Goal: Submit feedback/report problem: Provide input to the site owners about the experience or issues

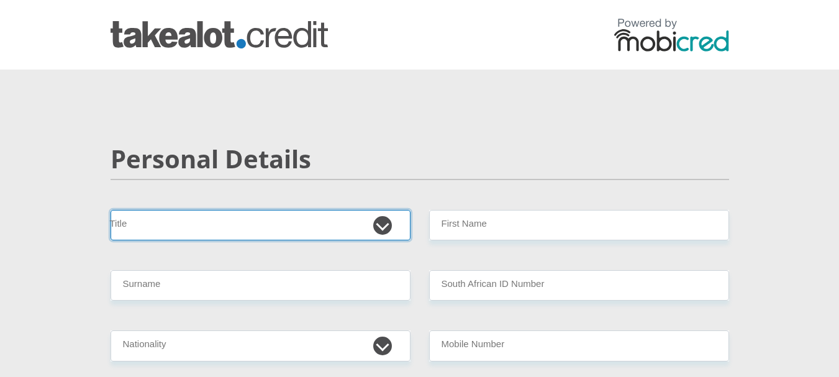
click at [386, 230] on select "Mr Ms Mrs Dr Other" at bounding box center [260, 225] width 300 height 30
select select "Mr"
click at [110, 210] on select "Mr Ms Mrs Dr Other" at bounding box center [260, 225] width 300 height 30
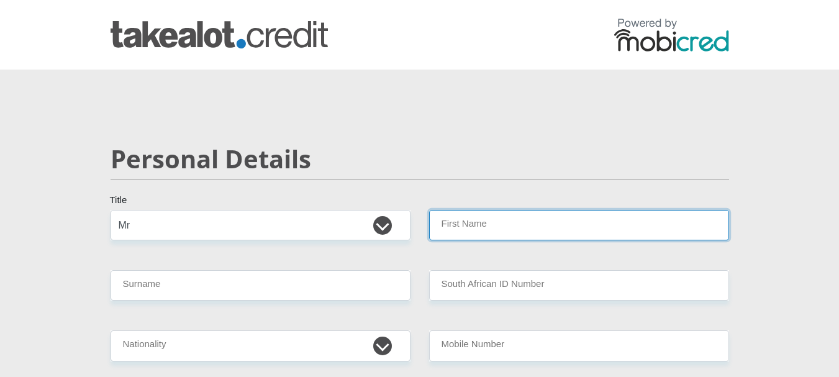
click at [555, 220] on input "First Name" at bounding box center [579, 225] width 300 height 30
type input "[PERSON_NAME]"
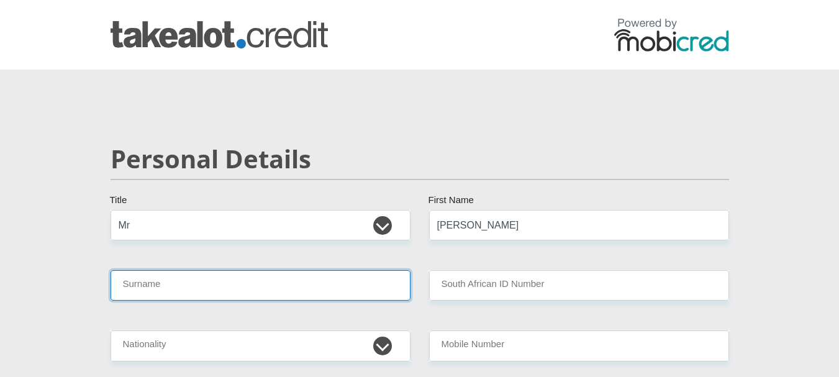
type input "Machiu"
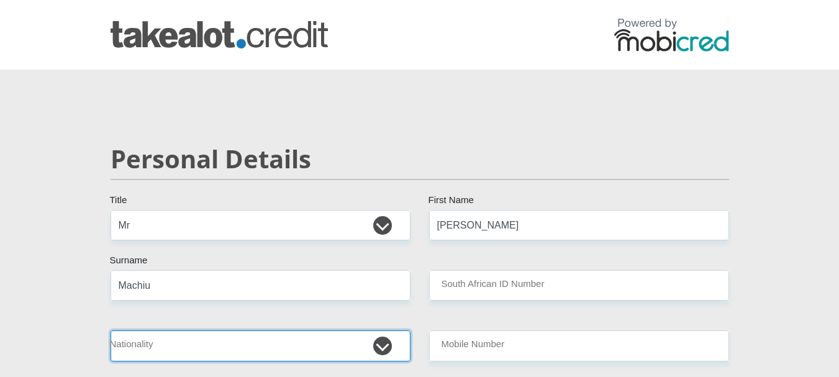
select select "ZAF"
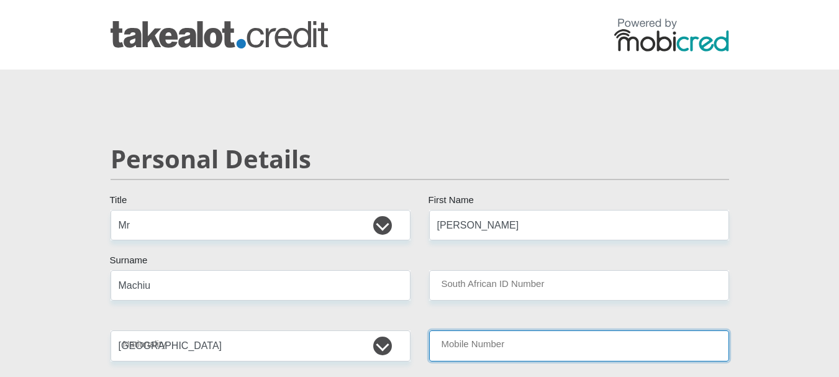
type input "0812124135"
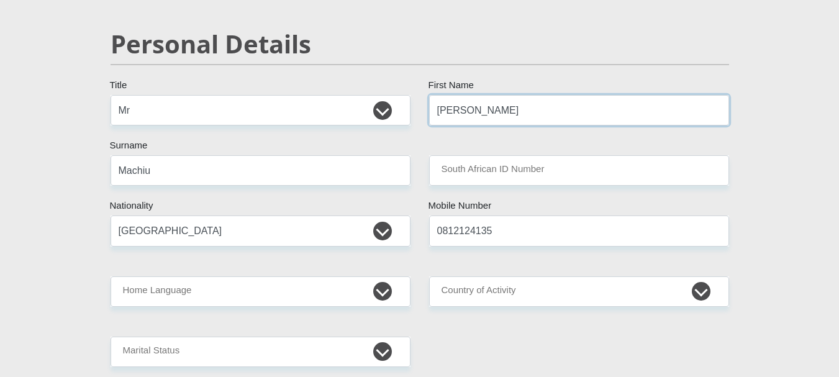
scroll to position [124, 0]
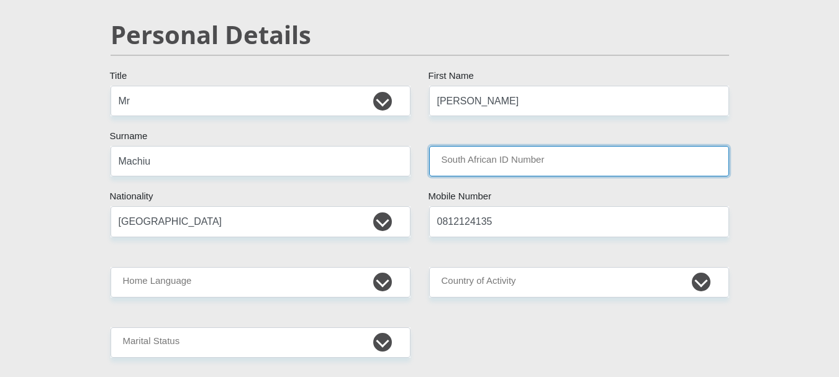
click at [542, 166] on input "South African ID Number" at bounding box center [579, 161] width 300 height 30
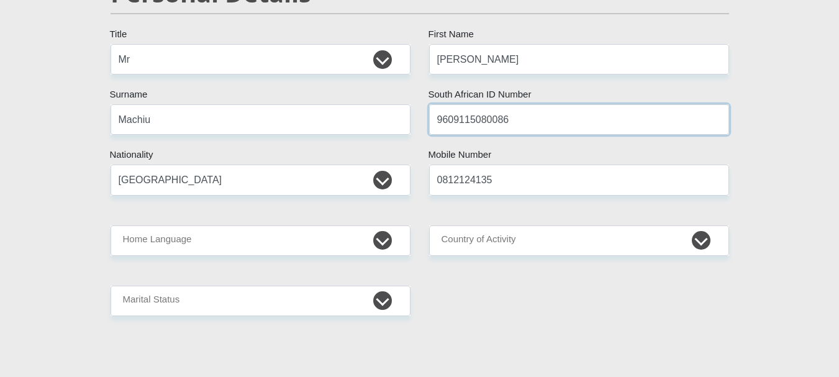
scroll to position [186, 0]
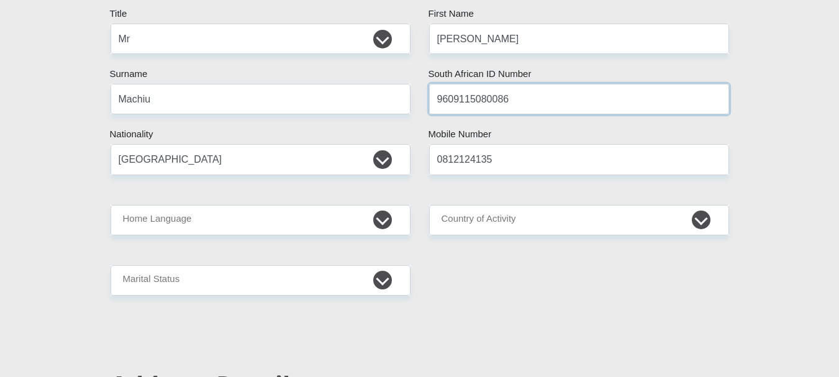
type input "9609115080086"
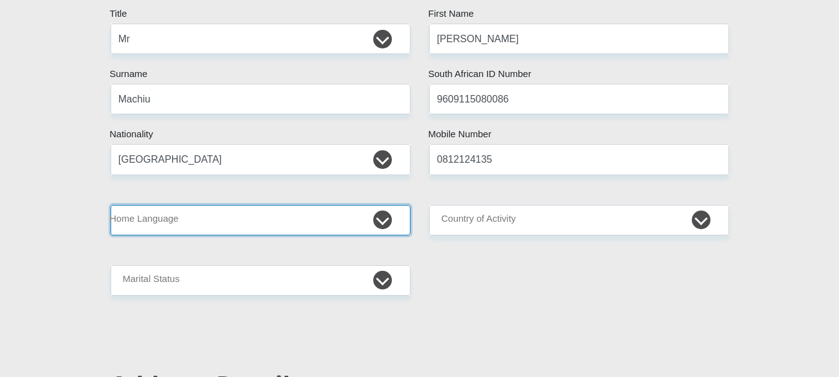
click at [300, 210] on select "Afrikaans English Sepedi South Ndebele Southern Sotho Swati Tsonga Tswana Venda…" at bounding box center [260, 220] width 300 height 30
select select "eng"
click at [110, 205] on select "Afrikaans English Sepedi South Ndebele Southern Sotho Swati Tsonga Tswana Venda…" at bounding box center [260, 220] width 300 height 30
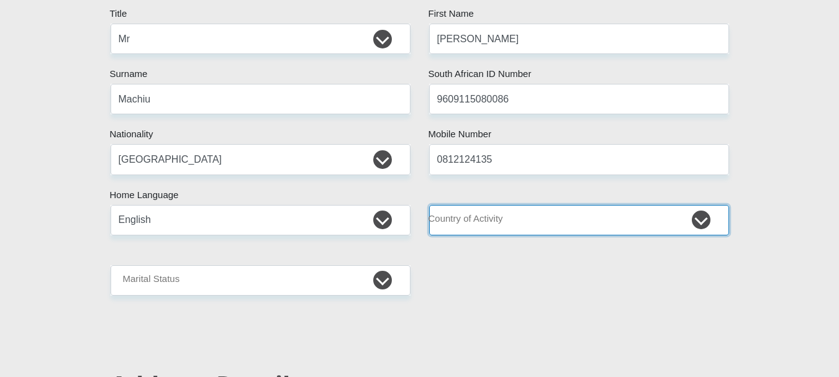
click at [551, 212] on select "South Africa Afghanistan Aland Islands Albania Algeria America Samoa American V…" at bounding box center [579, 220] width 300 height 30
select select "ZAF"
click at [429, 205] on select "South Africa Afghanistan Aland Islands Albania Algeria America Samoa American V…" at bounding box center [579, 220] width 300 height 30
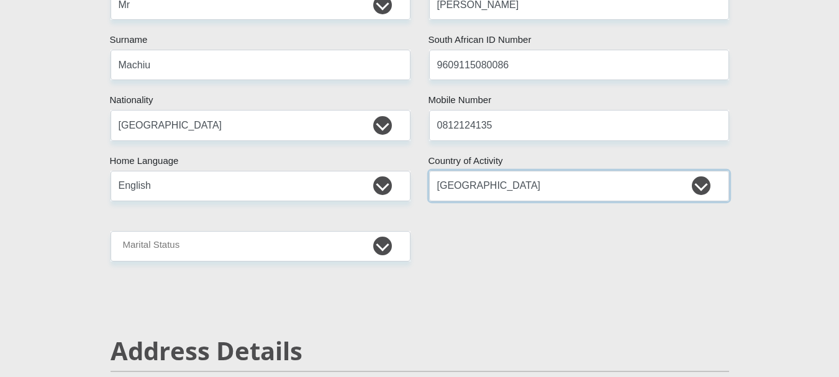
scroll to position [248, 0]
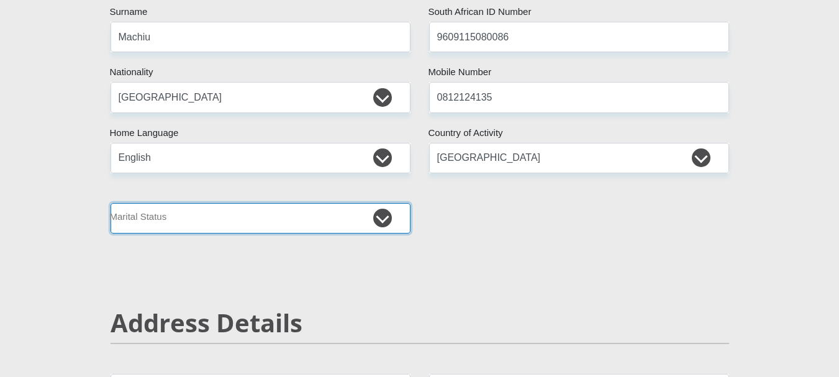
click at [308, 217] on select "Married ANC Single Divorced Widowed Married COP or Customary Law" at bounding box center [260, 218] width 300 height 30
select select "2"
click at [110, 203] on select "Married ANC Single Divorced Widowed Married COP or Customary Law" at bounding box center [260, 218] width 300 height 30
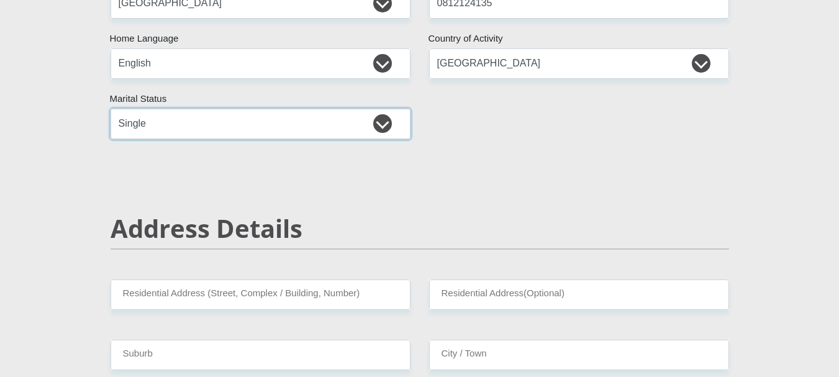
scroll to position [435, 0]
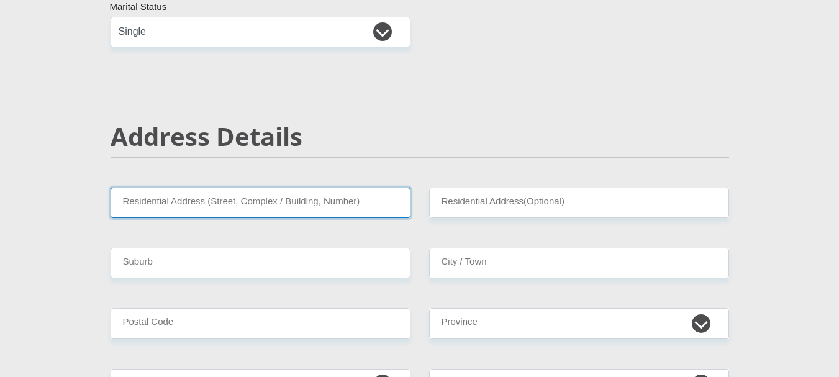
click at [346, 192] on input "Residential Address (Street, Complex / Building, Number)" at bounding box center [260, 202] width 300 height 30
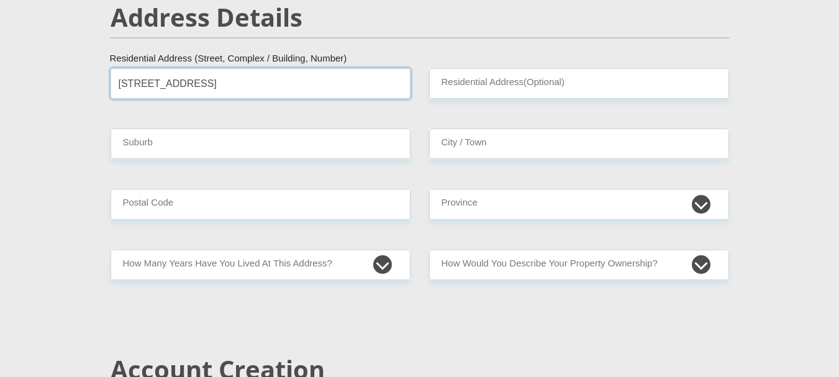
scroll to position [559, 0]
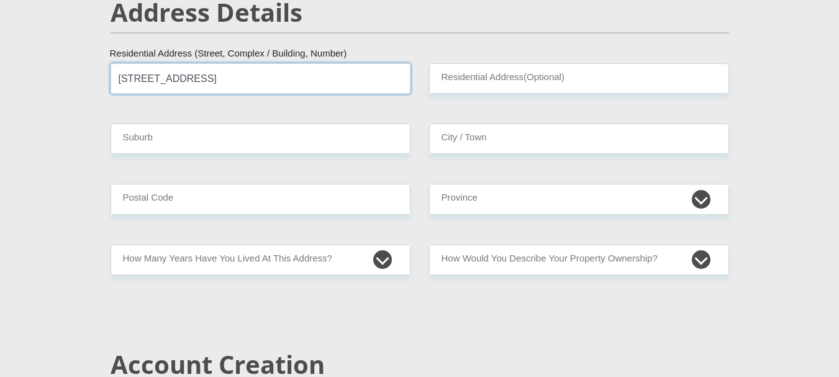
type input "[STREET_ADDRESS]"
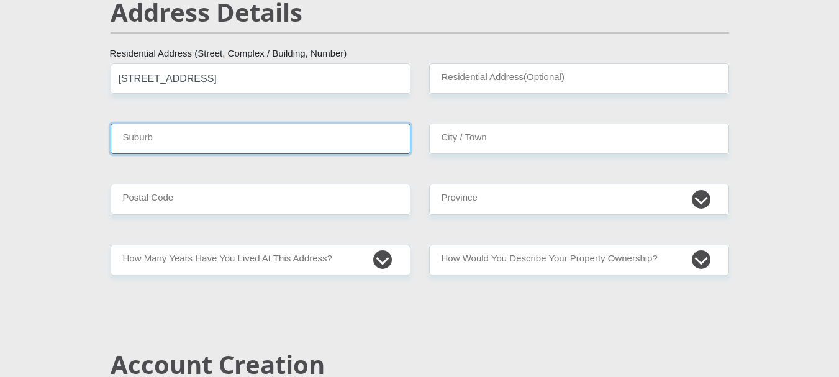
click at [344, 136] on input "Suburb" at bounding box center [260, 139] width 300 height 30
type input "Mountainview"
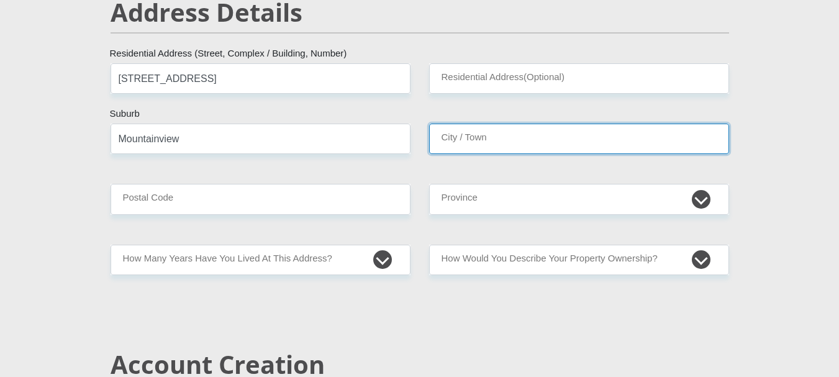
click at [479, 137] on input "City / Town" at bounding box center [579, 139] width 300 height 30
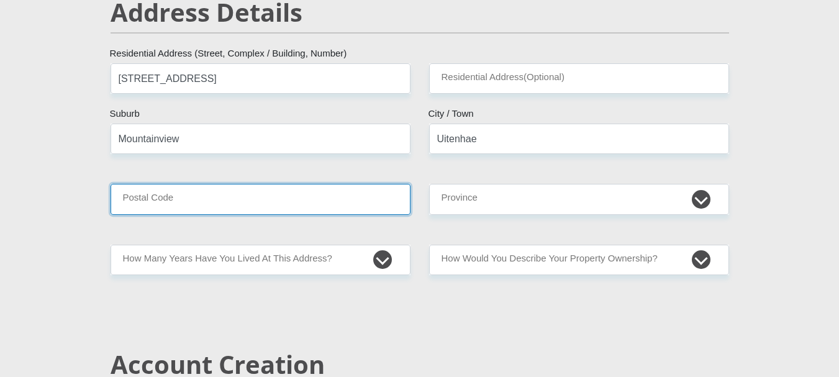
click at [349, 198] on input "Postal Code" at bounding box center [260, 199] width 300 height 30
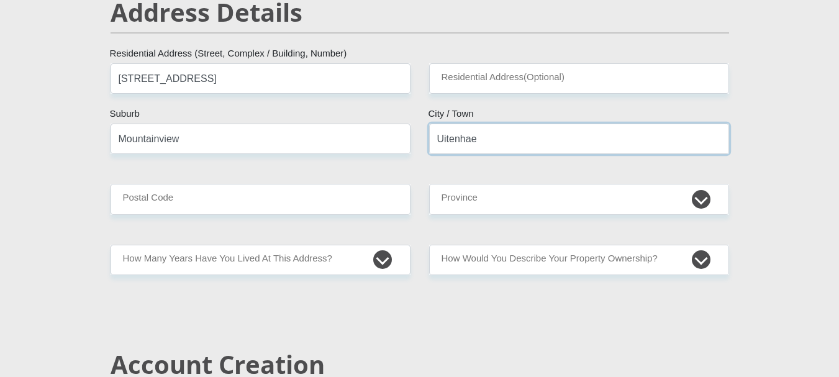
drag, startPoint x: 470, startPoint y: 137, endPoint x: 485, endPoint y: 147, distance: 18.4
click at [470, 137] on input "Uitenhae" at bounding box center [579, 139] width 300 height 30
type input "Uitenhage"
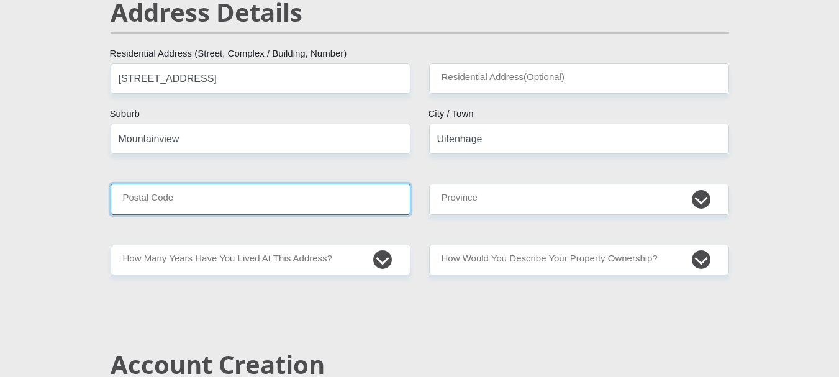
click at [149, 194] on input "Postal Code" at bounding box center [260, 199] width 300 height 30
type input "6229"
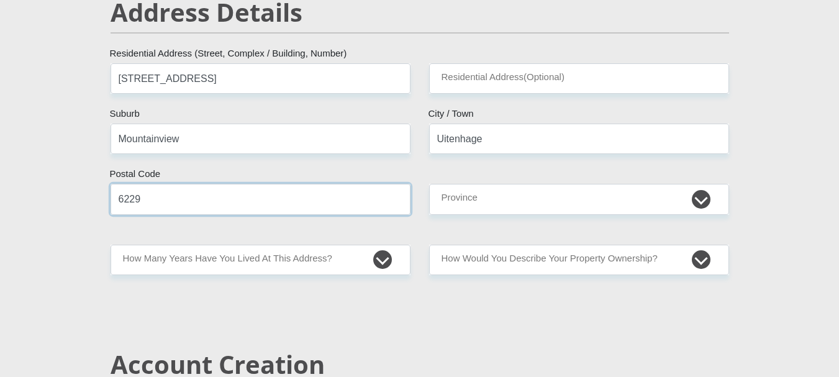
drag, startPoint x: 349, startPoint y: 208, endPoint x: 343, endPoint y: 186, distance: 23.2
click at [349, 208] on input "6229" at bounding box center [260, 199] width 300 height 30
drag, startPoint x: 318, startPoint y: 131, endPoint x: 311, endPoint y: 142, distance: 12.9
click at [318, 131] on input "Mountainview" at bounding box center [260, 139] width 300 height 30
click at [159, 136] on input "Mountainview" at bounding box center [260, 139] width 300 height 30
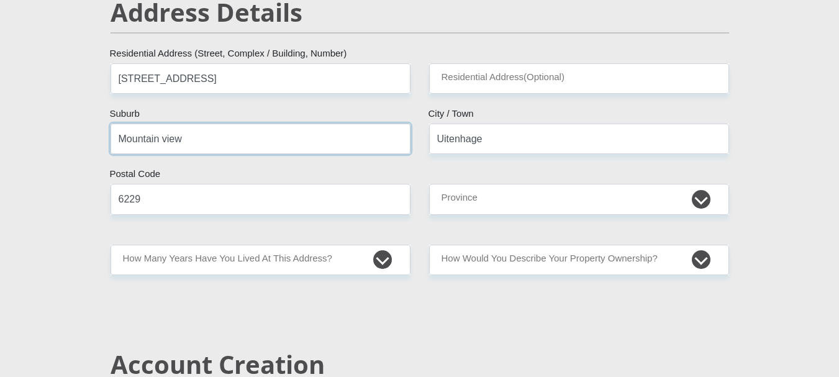
click at [167, 141] on input "Mountain view" at bounding box center [260, 139] width 300 height 30
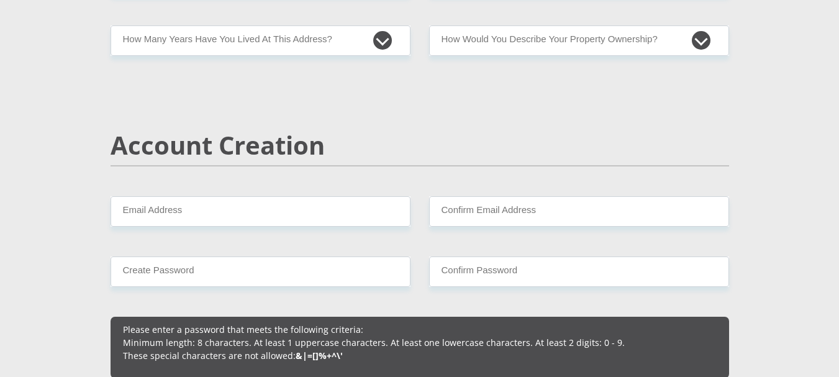
scroll to position [807, 0]
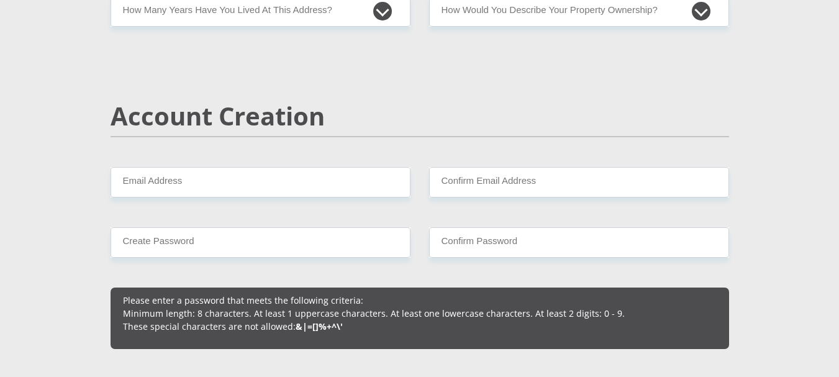
type input "Mountain View"
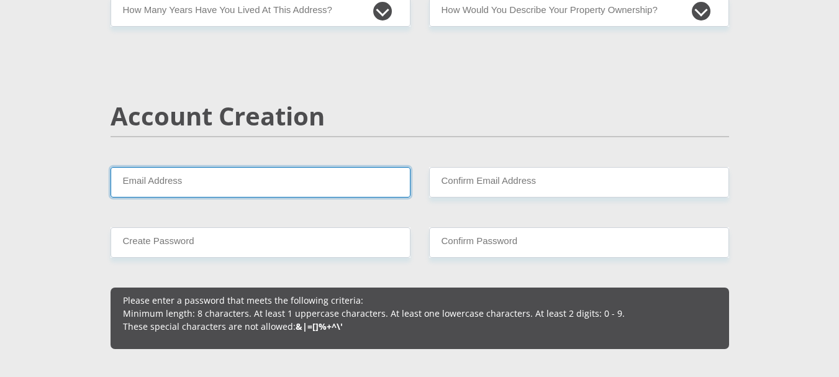
click at [303, 171] on input "Email Address" at bounding box center [260, 182] width 300 height 30
type input "[EMAIL_ADDRESS][DOMAIN_NAME]"
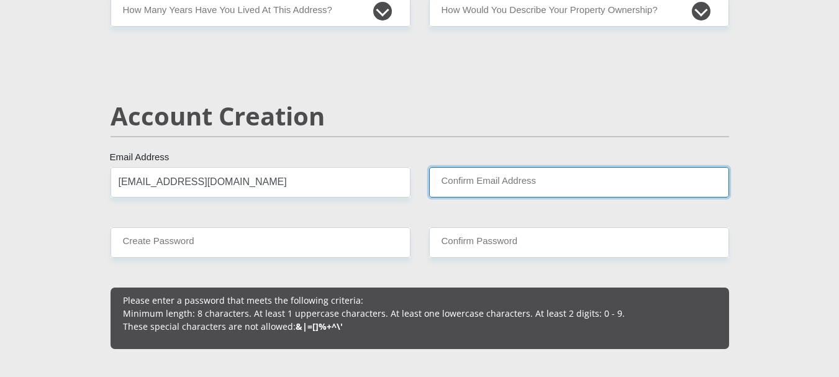
type input "[EMAIL_ADDRESS][DOMAIN_NAME]"
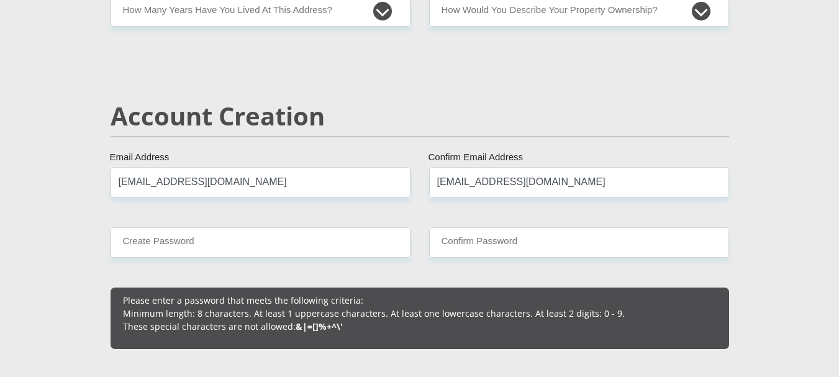
type input "0812124135"
type input "[PERSON_NAME]"
type input "Machiu"
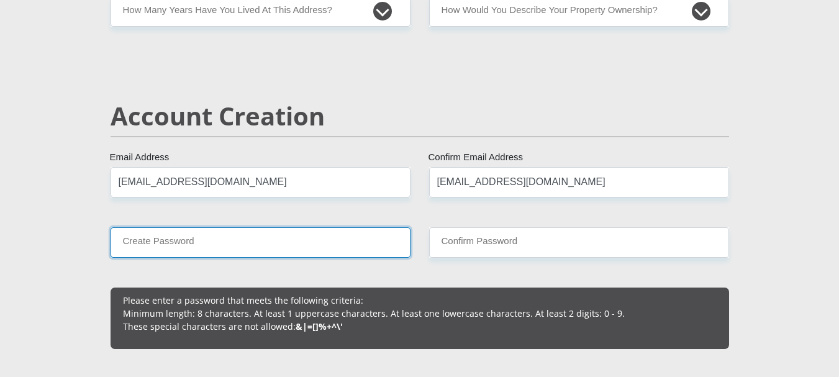
click at [329, 245] on input "Create Password" at bounding box center [260, 242] width 300 height 30
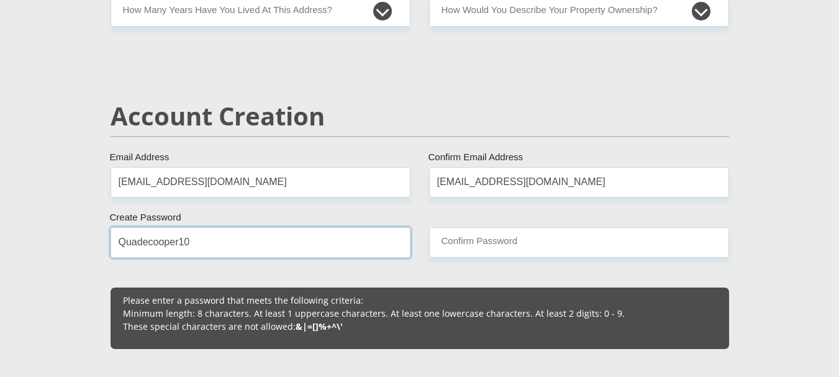
type input "Quadecooper10"
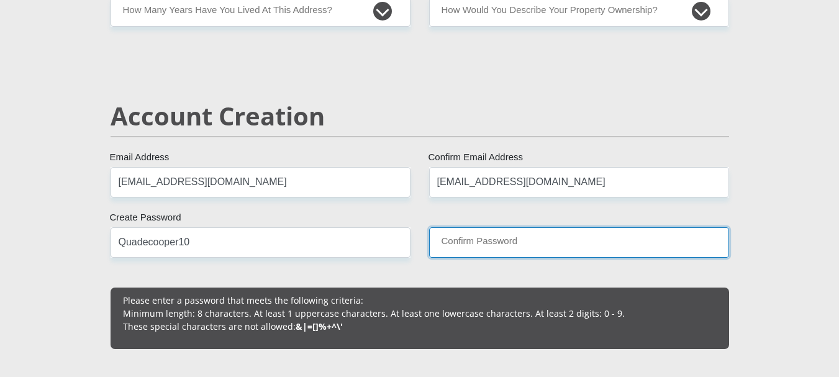
click at [457, 245] on input "Confirm Password" at bounding box center [579, 242] width 300 height 30
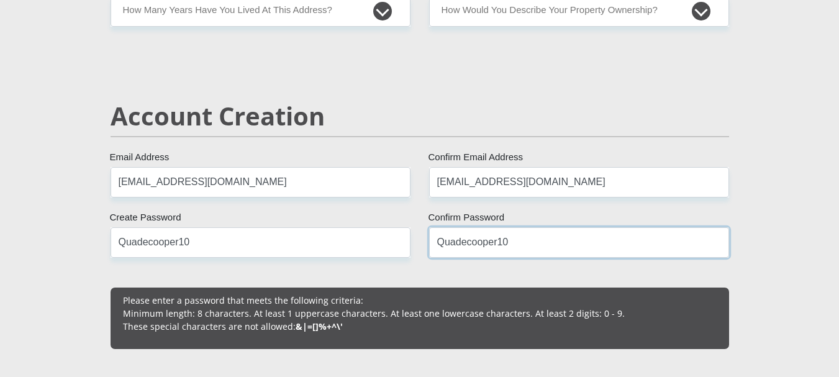
scroll to position [1055, 0]
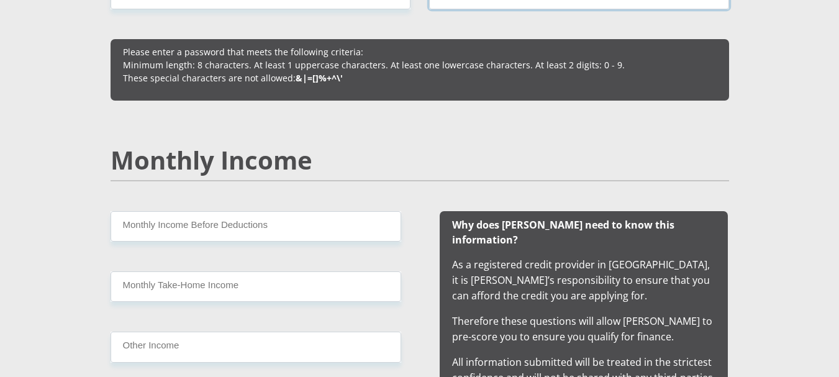
type input "Quadecooper10"
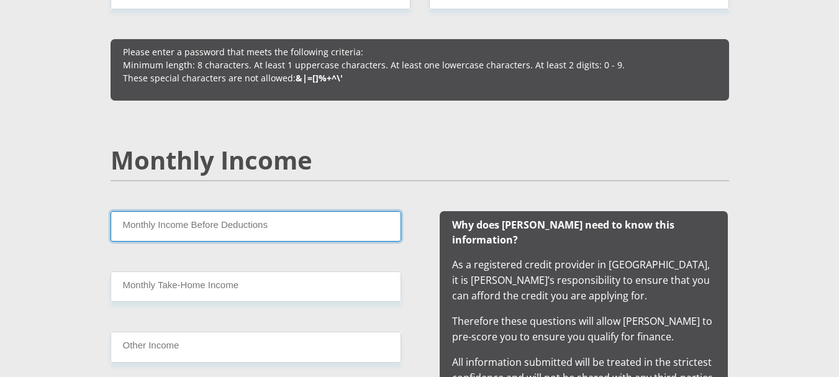
click at [259, 232] on input "Monthly Income Before Deductions" at bounding box center [255, 226] width 290 height 30
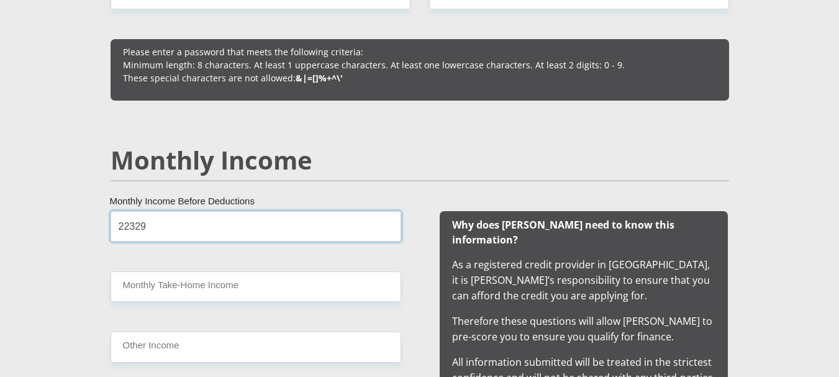
type input "22329"
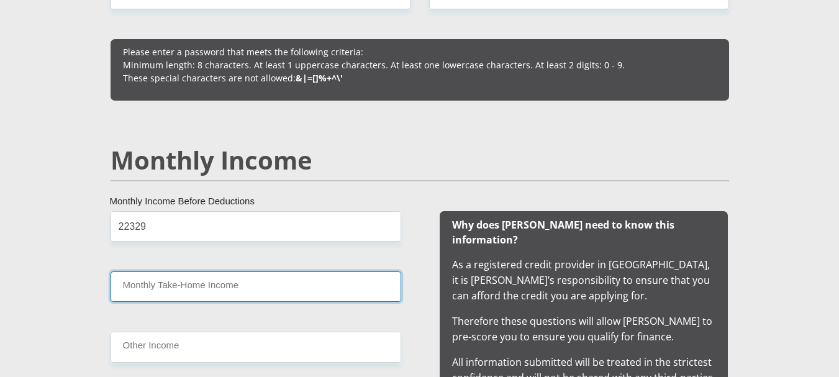
click at [238, 273] on input "Monthly Take-Home Income" at bounding box center [255, 286] width 290 height 30
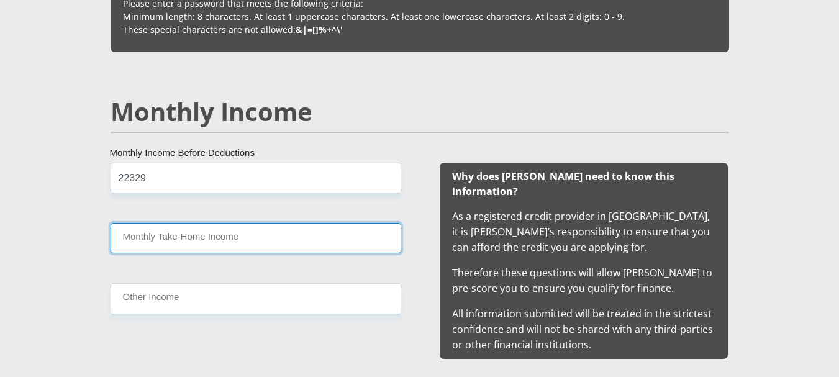
scroll to position [1179, 0]
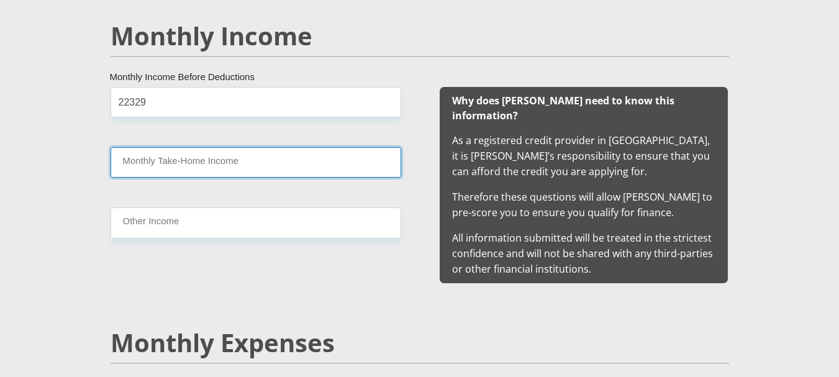
click at [250, 165] on input "Monthly Take-Home Income" at bounding box center [255, 162] width 290 height 30
type input "19000"
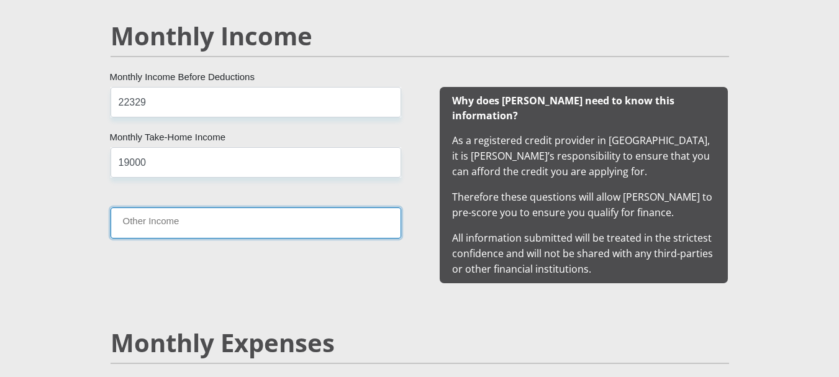
click at [215, 225] on input "Other Income" at bounding box center [255, 222] width 290 height 30
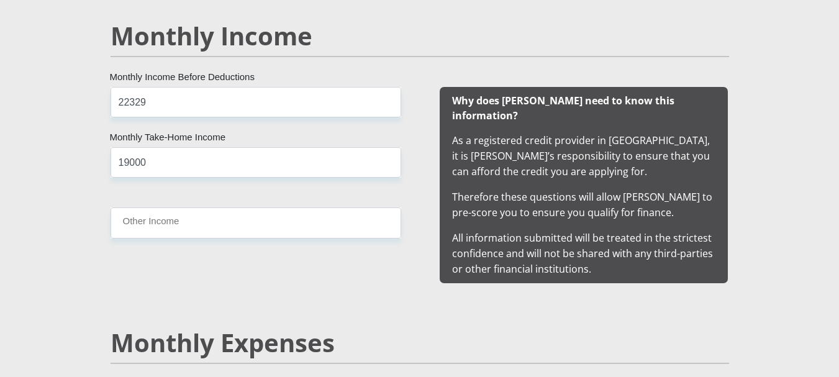
click at [95, 222] on div "22329 Monthly Income Before Deductions 19000 Monthly Take-Home Income Other Inc…" at bounding box center [256, 185] width 328 height 196
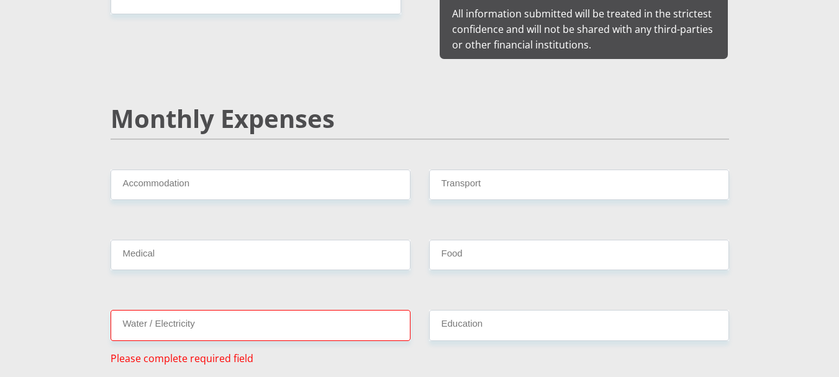
scroll to position [1428, 0]
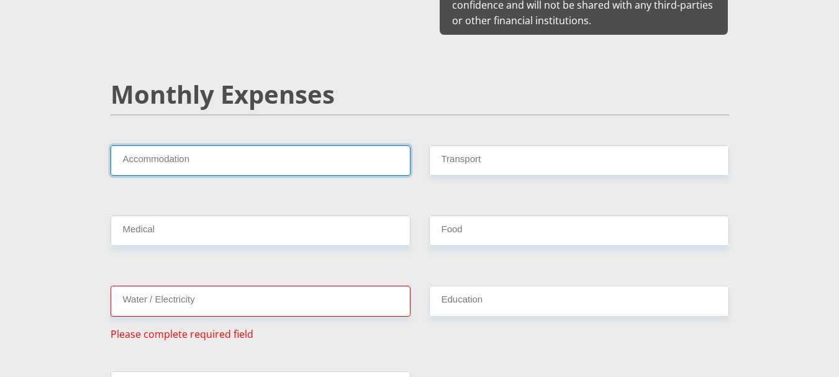
click at [202, 152] on input "Accommodation" at bounding box center [260, 160] width 300 height 30
type input "1000"
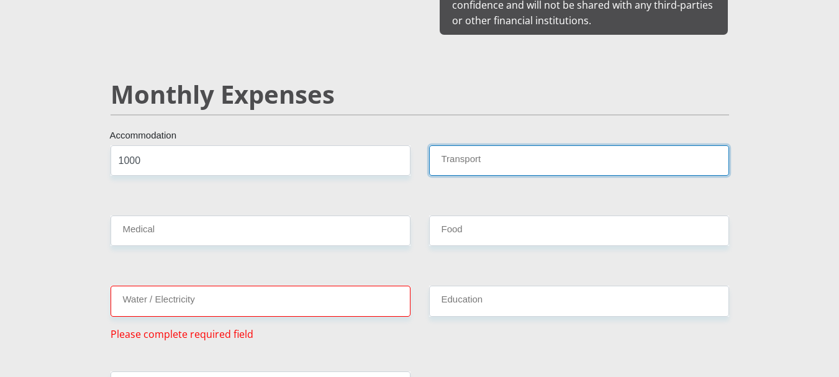
click at [503, 145] on input "Transport" at bounding box center [579, 160] width 300 height 30
type input "800"
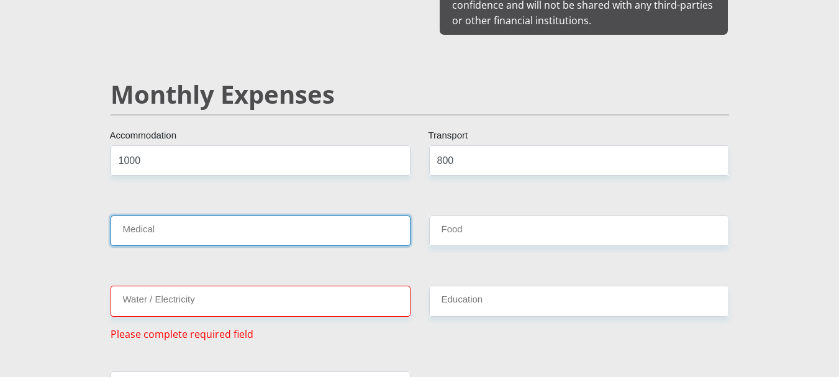
click at [202, 225] on input "Medical" at bounding box center [260, 230] width 300 height 30
type input "0"
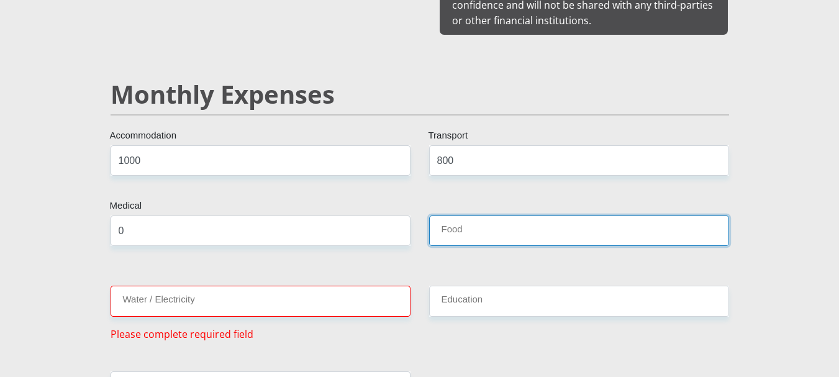
click at [508, 215] on input "Food" at bounding box center [579, 230] width 300 height 30
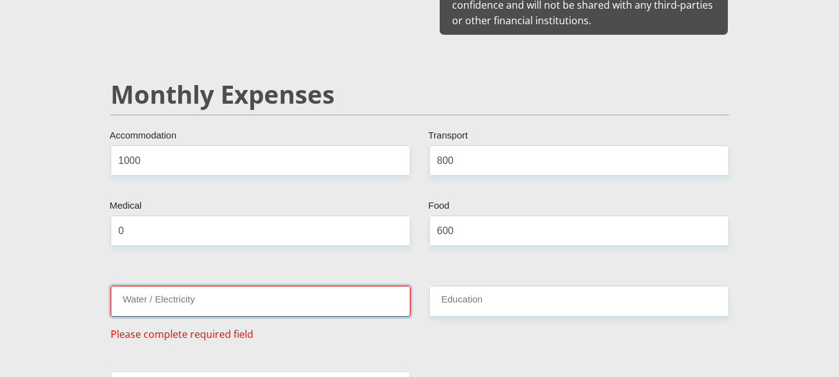
click at [289, 290] on input "Water / Electricity" at bounding box center [260, 301] width 300 height 30
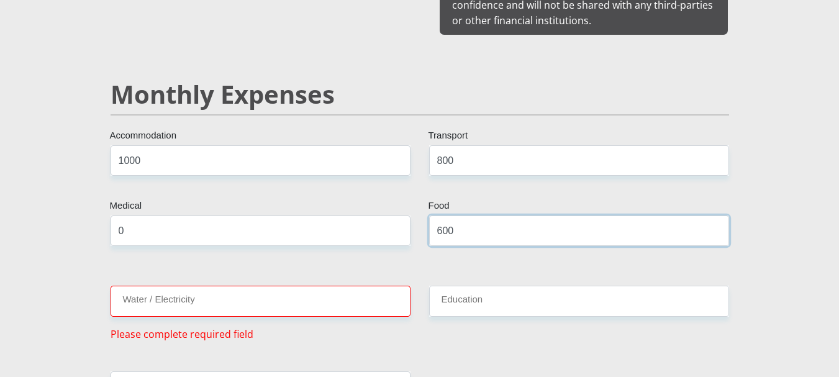
click at [506, 215] on input "600" at bounding box center [579, 230] width 300 height 30
type input "6"
type input "600"
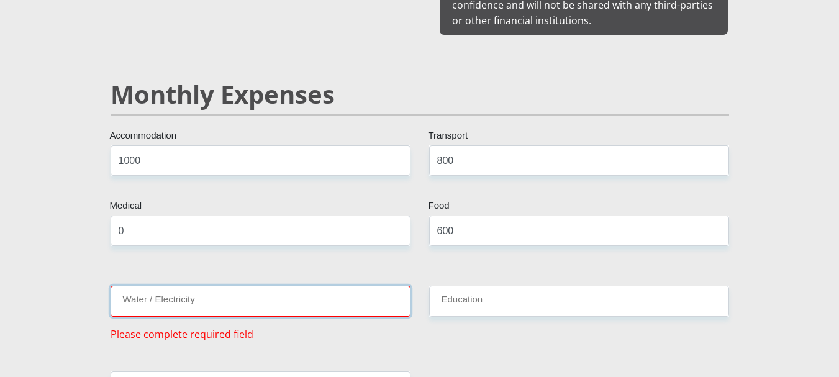
click at [284, 292] on input "Water / Electricity" at bounding box center [260, 301] width 300 height 30
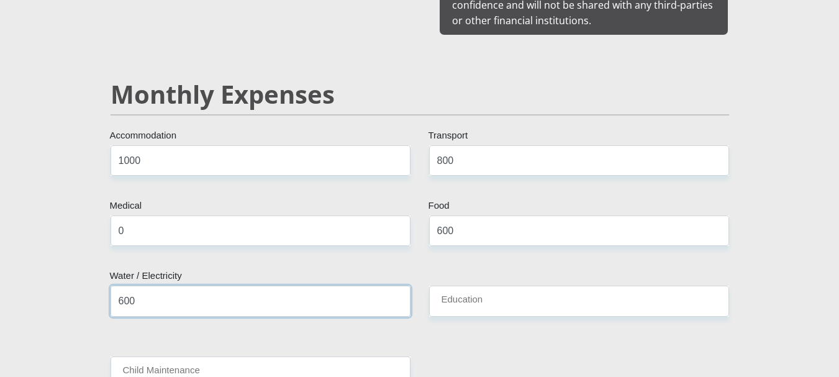
type input "600"
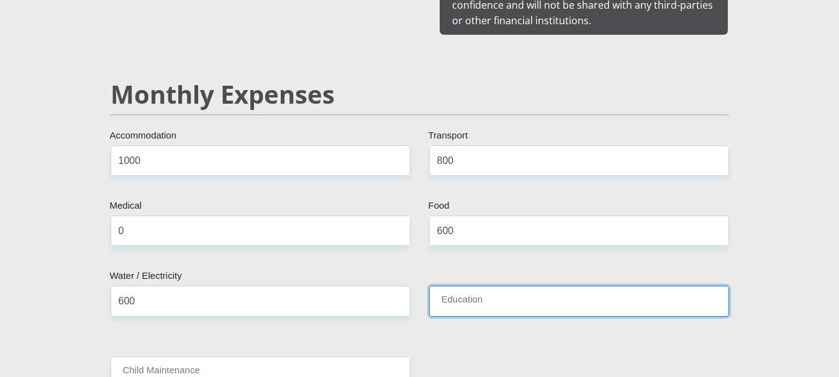
click at [492, 286] on input "Education" at bounding box center [579, 301] width 300 height 30
type input "0"
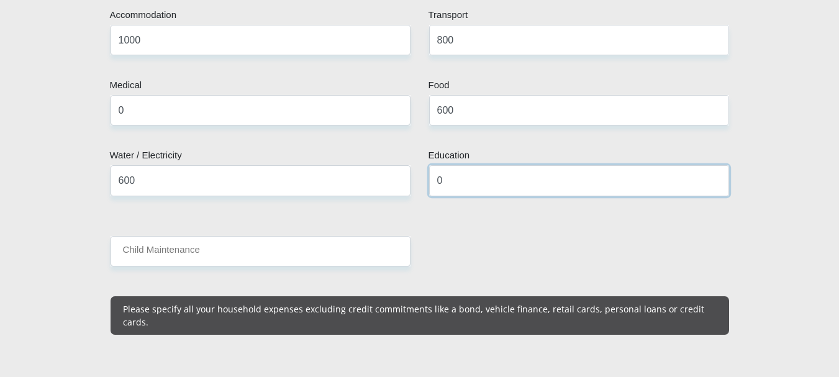
scroll to position [1552, 0]
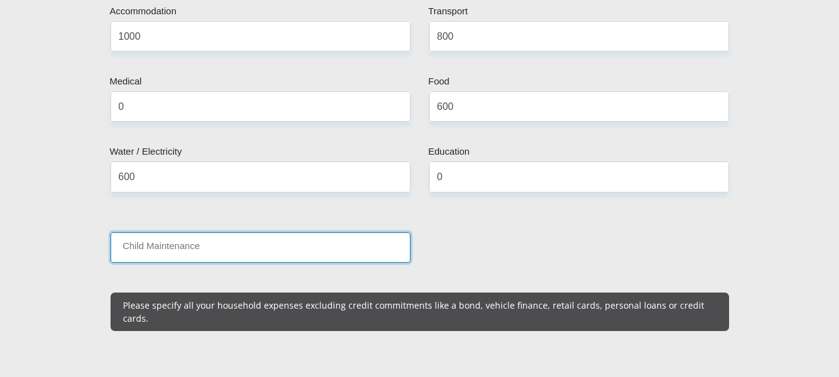
click at [202, 232] on input "Child Maintenance" at bounding box center [260, 247] width 300 height 30
type input "1600"
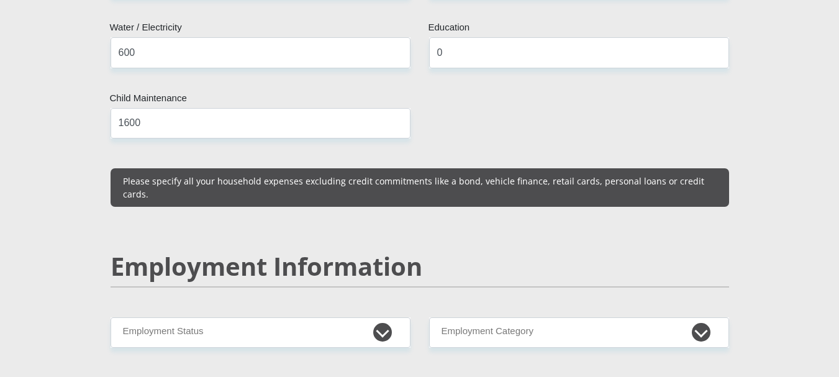
scroll to position [1800, 0]
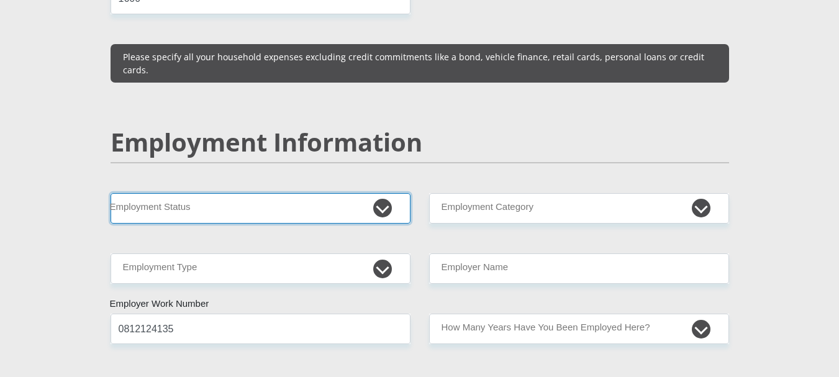
click at [276, 193] on select "Permanent/Full-time Part-time/Casual Contract Worker Self-Employed Housewife Re…" at bounding box center [260, 208] width 300 height 30
select select "1"
click at [110, 193] on select "Permanent/Full-time Part-time/Casual Contract Worker Self-Employed Housewife Re…" at bounding box center [260, 208] width 300 height 30
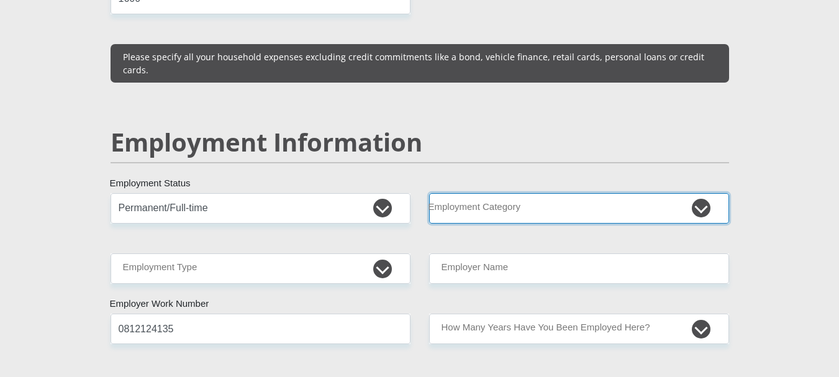
click at [582, 193] on select "AGRICULTURE ALCOHOL & TOBACCO CONSTRUCTION MATERIALS METALLURGY EQUIPMENT FOR R…" at bounding box center [579, 208] width 300 height 30
click at [429, 193] on select "AGRICULTURE ALCOHOL & TOBACCO CONSTRUCTION MATERIALS METALLURGY EQUIPMENT FOR R…" at bounding box center [579, 208] width 300 height 30
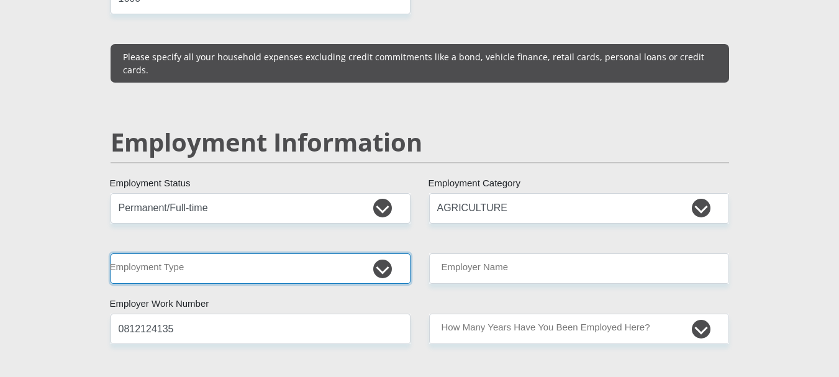
click at [332, 253] on select "College/Lecturer Craft Seller Creative Driver Executive Farmer Forces - Non Com…" at bounding box center [260, 268] width 300 height 30
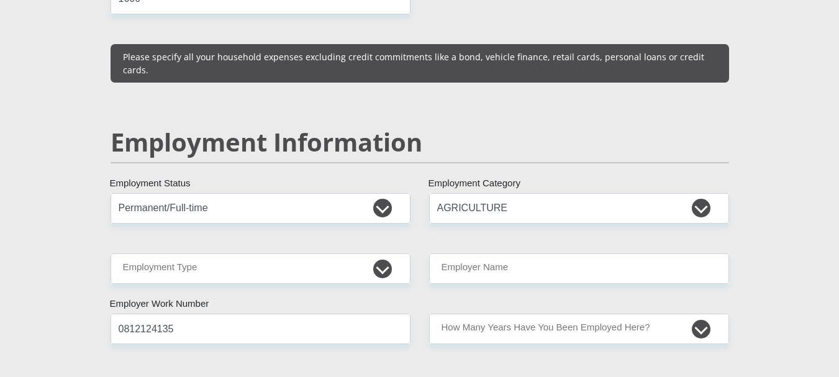
click at [567, 79] on div "Mr Ms Mrs Dr Other Title Dylan First Name Machiu Surname 9609115080086 South Af…" at bounding box center [419, 180] width 637 height 3541
click at [272, 193] on select "Permanent/Full-time Part-time/Casual Contract Worker Self-Employed Housewife Re…" at bounding box center [260, 208] width 300 height 30
click at [693, 64] on div "Mr Ms Mrs Dr Other Title Dylan First Name Machiu Surname 9609115080086 South Af…" at bounding box center [419, 180] width 637 height 3541
click at [573, 160] on div "Employment Information" at bounding box center [419, 160] width 637 height 66
click at [577, 193] on select "AGRICULTURE ALCOHOL & TOBACCO CONSTRUCTION MATERIALS METALLURGY EQUIPMENT FOR R…" at bounding box center [579, 208] width 300 height 30
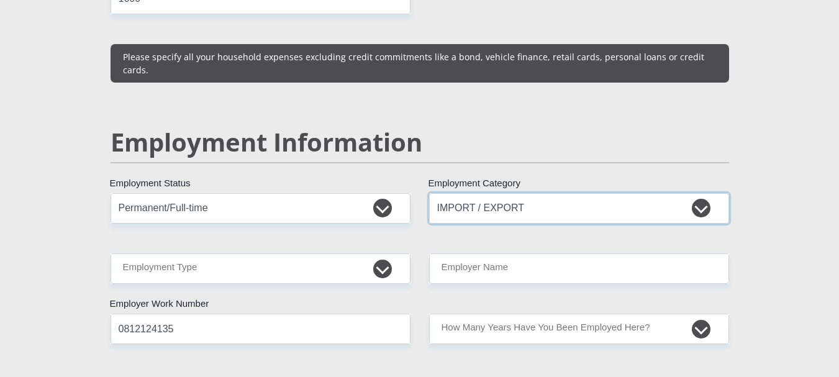
click at [429, 193] on select "AGRICULTURE ALCOHOL & TOBACCO CONSTRUCTION MATERIALS METALLURGY EQUIPMENT FOR R…" at bounding box center [579, 208] width 300 height 30
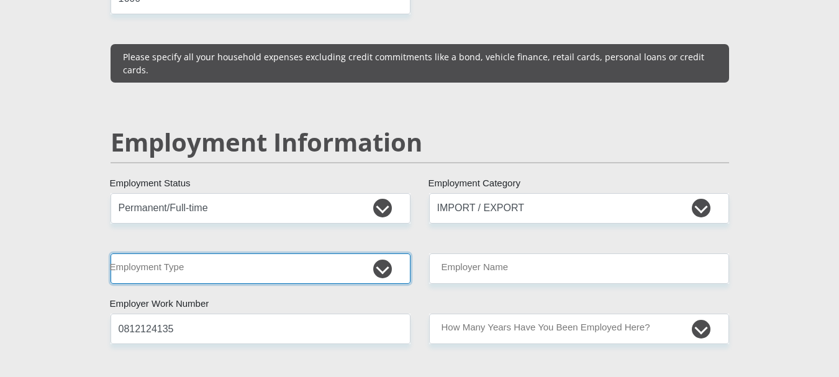
click at [383, 253] on select "College/Lecturer Craft Seller Creative Driver Executive Farmer Forces - Non Com…" at bounding box center [260, 268] width 300 height 30
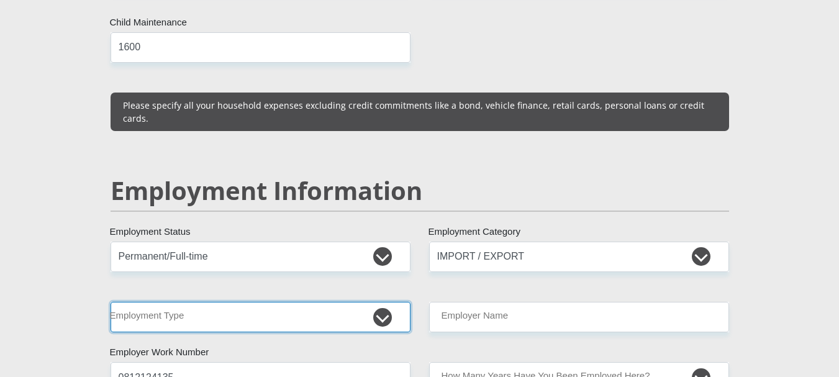
scroll to position [1738, 0]
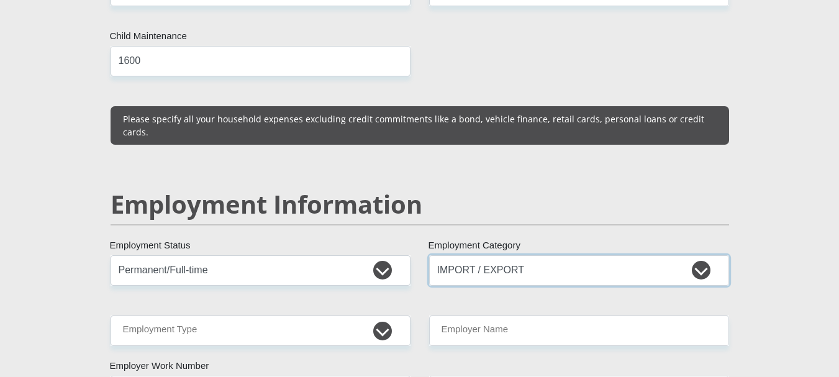
click at [521, 255] on select "AGRICULTURE ALCOHOL & TOBACCO CONSTRUCTION MATERIALS METALLURGY EQUIPMENT FOR R…" at bounding box center [579, 270] width 300 height 30
select select "2"
click at [429, 255] on select "AGRICULTURE ALCOHOL & TOBACCO CONSTRUCTION MATERIALS METALLURGY EQUIPMENT FOR R…" at bounding box center [579, 270] width 300 height 30
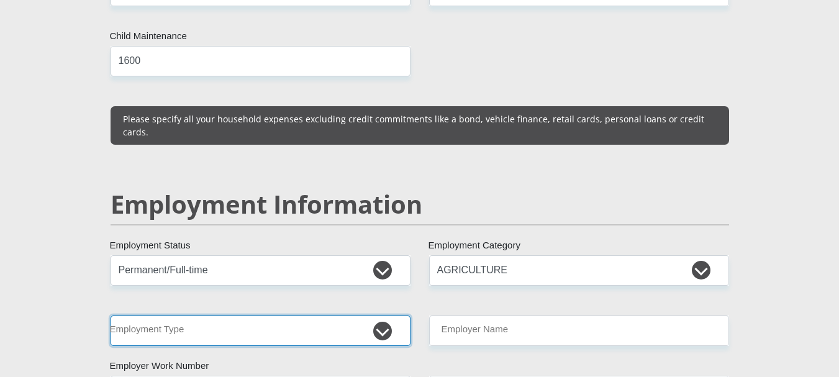
click at [335, 315] on select "College/Lecturer Craft Seller Creative Driver Executive Farmer Forces - Non Com…" at bounding box center [260, 330] width 300 height 30
select select "Office Staff/Clerk"
click at [110, 315] on select "College/Lecturer Craft Seller Creative Driver Executive Farmer Forces - Non Com…" at bounding box center [260, 330] width 300 height 30
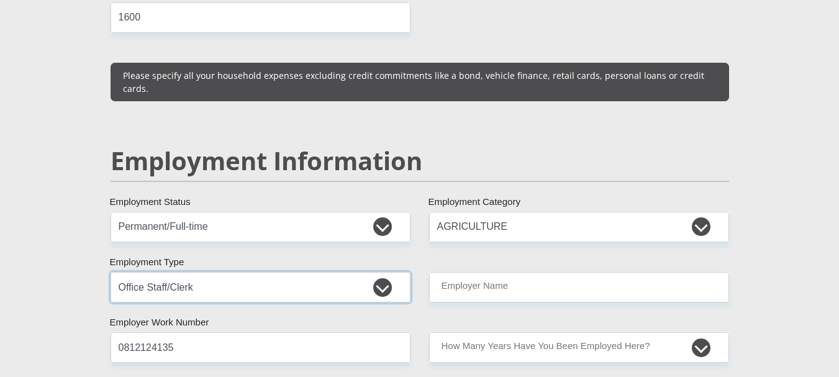
scroll to position [1800, 0]
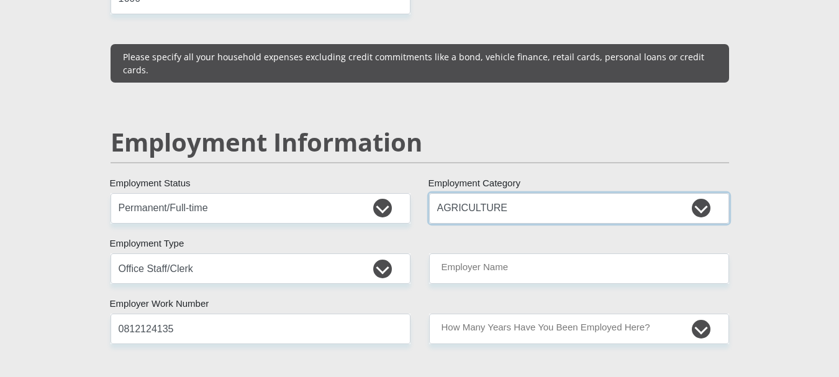
click at [507, 193] on select "AGRICULTURE ALCOHOL & TOBACCO CONSTRUCTION MATERIALS METALLURGY EQUIPMENT FOR R…" at bounding box center [579, 208] width 300 height 30
click at [779, 66] on section "Personal Details Mr Ms Mrs Dr Other Title Dylan First Name Machiu Surname 96091…" at bounding box center [419, 188] width 839 height 3839
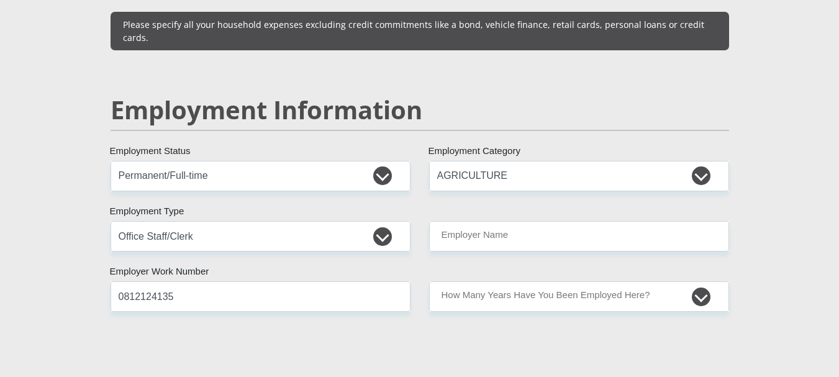
scroll to position [1862, 0]
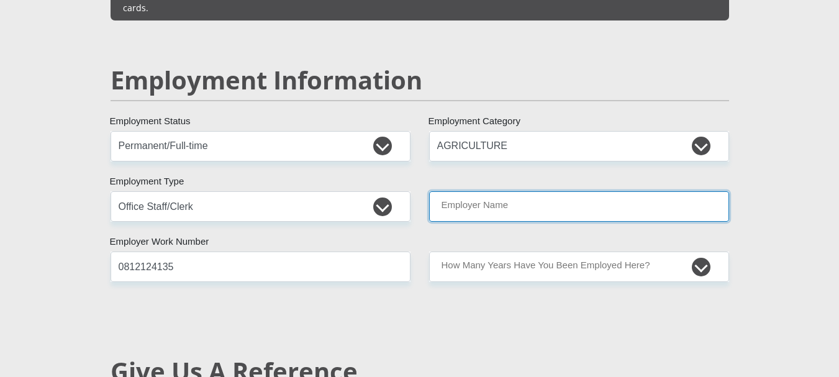
click at [507, 191] on input "Employer Name" at bounding box center [579, 206] width 300 height 30
type input "SovereignFoods"
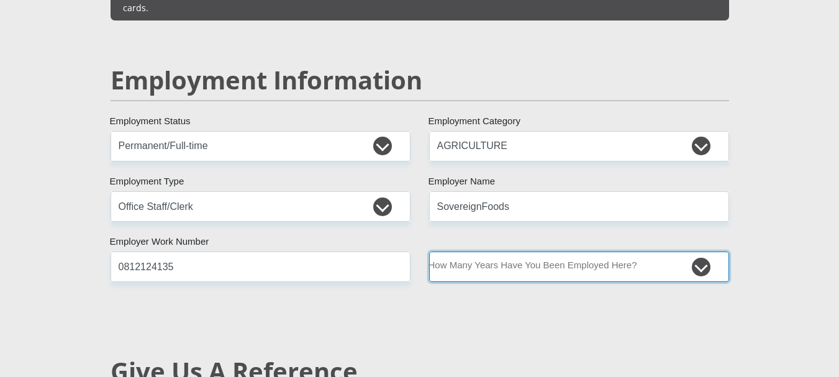
click at [472, 251] on select "less than 1 year 1-3 years 3-5 years 5+ years" at bounding box center [579, 266] width 300 height 30
click at [429, 251] on select "less than 1 year 1-3 years 3-5 years 5+ years" at bounding box center [579, 266] width 300 height 30
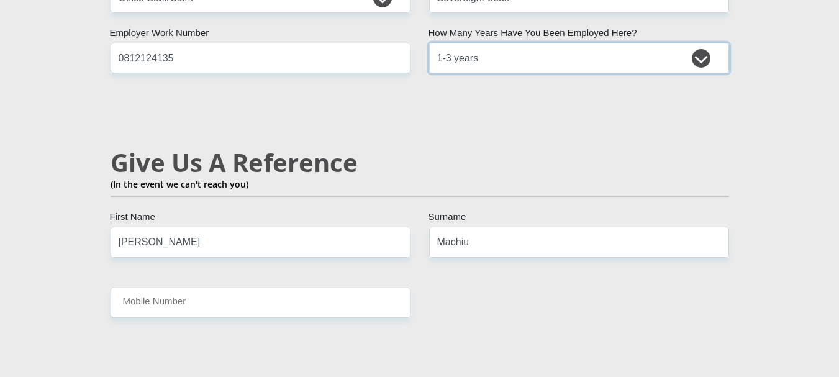
scroll to position [2048, 0]
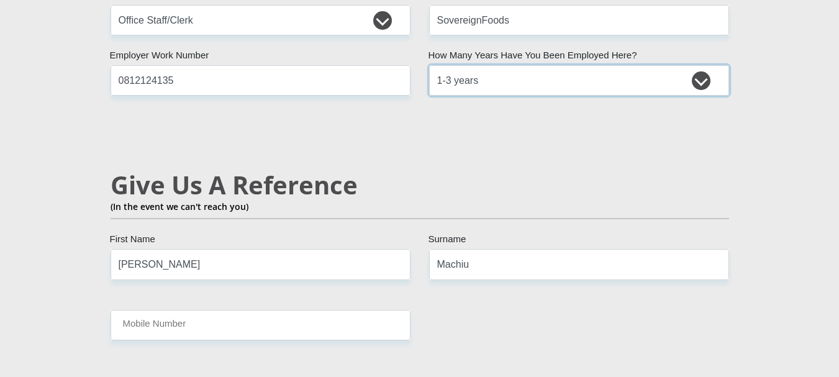
click at [586, 65] on select "less than 1 year 1-3 years 3-5 years 5+ years" at bounding box center [579, 80] width 300 height 30
select select "48"
click at [429, 65] on select "less than 1 year 1-3 years 3-5 years 5+ years" at bounding box center [579, 80] width 300 height 30
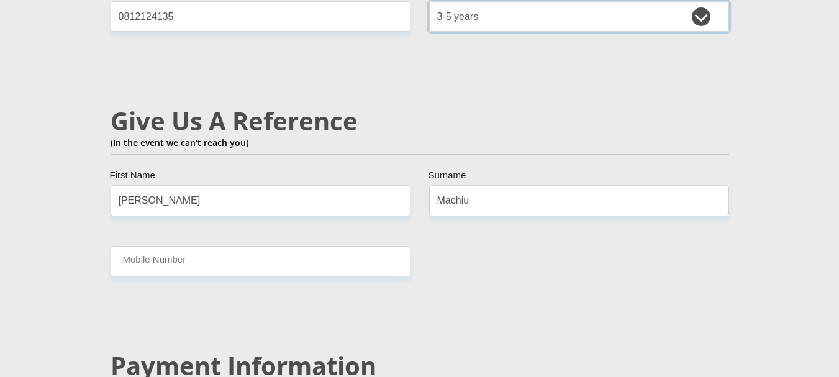
scroll to position [2173, 0]
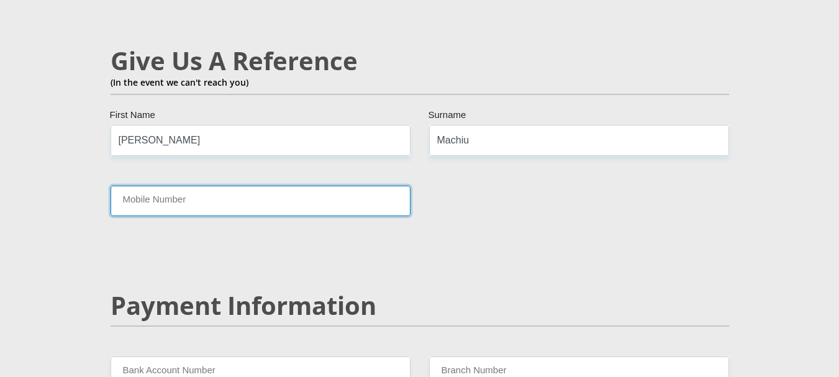
click at [327, 186] on input "Mobile Number" at bounding box center [260, 201] width 300 height 30
type input "0812124135"
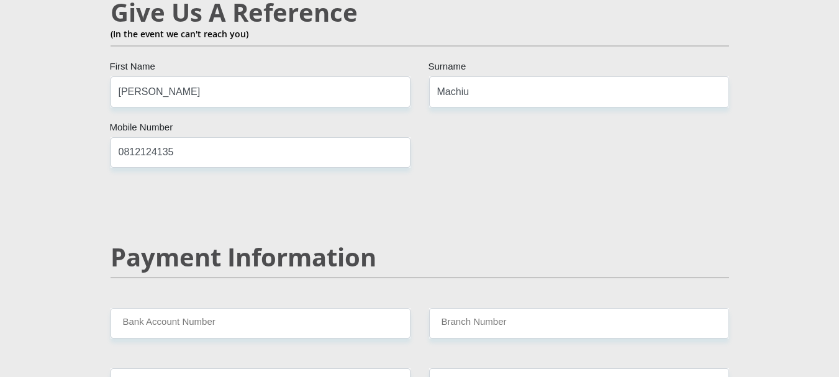
scroll to position [2297, 0]
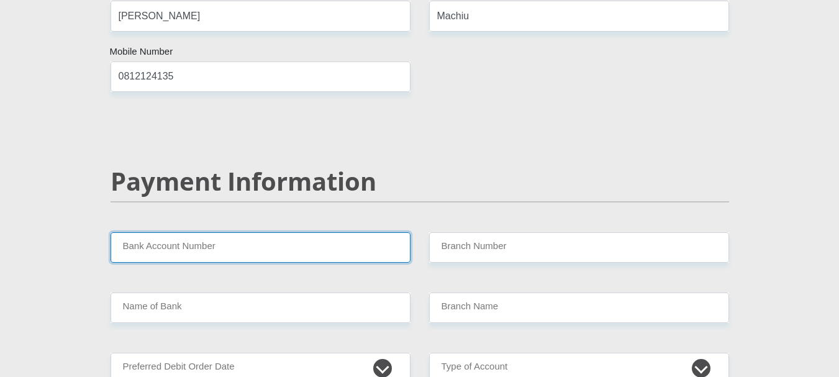
click at [290, 232] on input "Bank Account Number" at bounding box center [260, 247] width 300 height 30
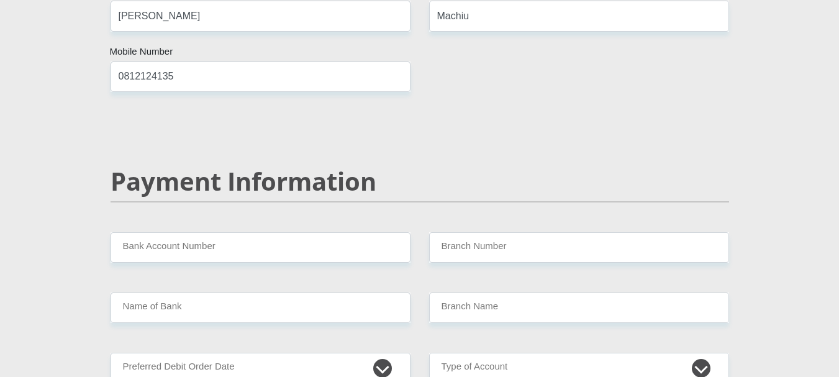
click at [418, 166] on h2 "Payment Information" at bounding box center [419, 181] width 618 height 30
click at [272, 232] on input "Bank Account Number" at bounding box center [260, 247] width 300 height 30
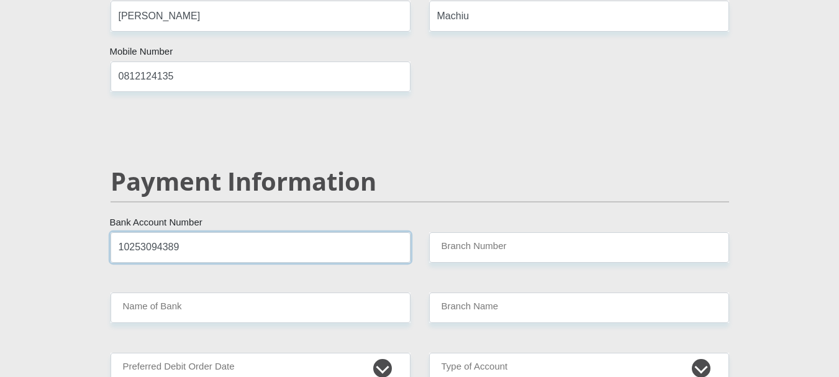
type input "10253094389"
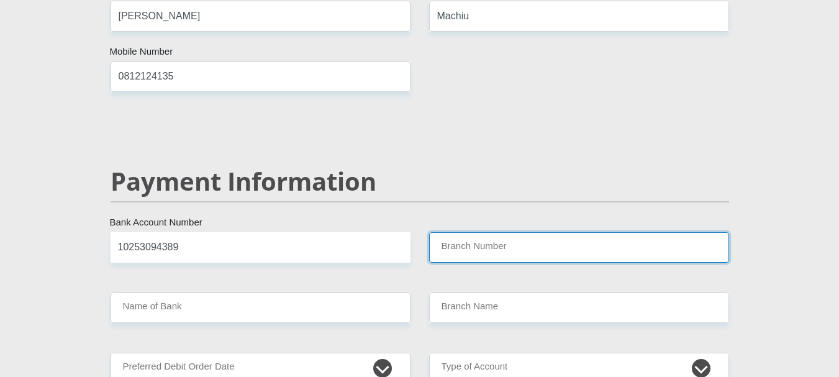
click at [476, 232] on input "Branch Number" at bounding box center [579, 247] width 300 height 30
type input "7654"
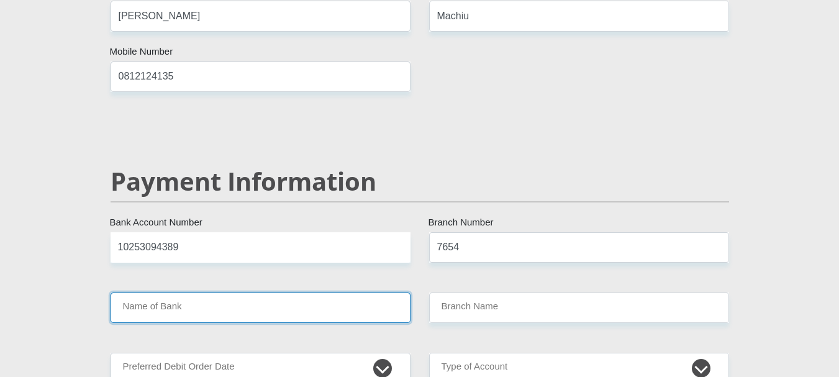
click at [277, 292] on input "Name of Bank" at bounding box center [260, 307] width 300 height 30
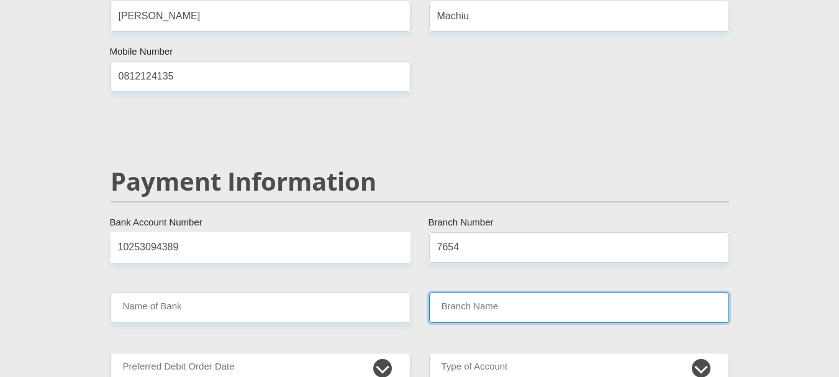
click at [493, 292] on input "Branch Name" at bounding box center [579, 307] width 300 height 30
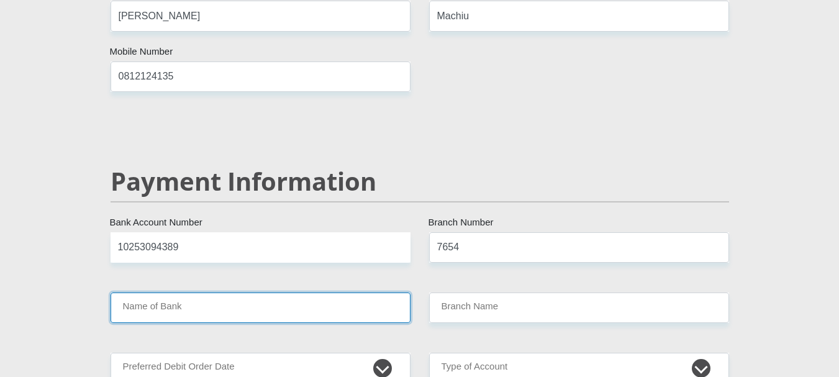
click at [284, 292] on input "Name of Bank" at bounding box center [260, 307] width 300 height 30
click at [269, 292] on input "Name of Bank" at bounding box center [260, 307] width 300 height 30
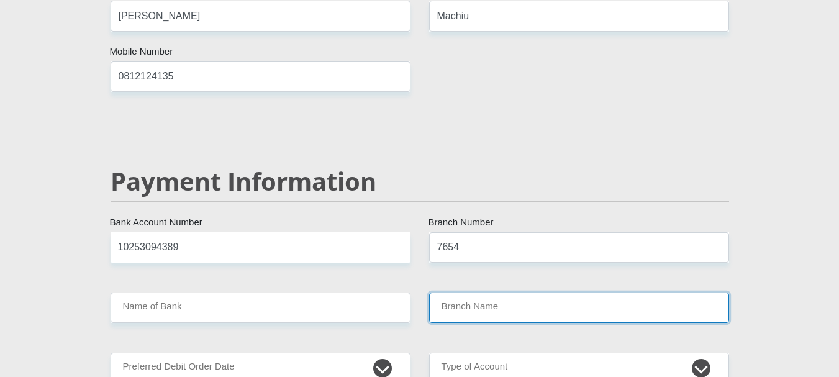
click at [563, 292] on input "Branch Name" at bounding box center [579, 307] width 300 height 30
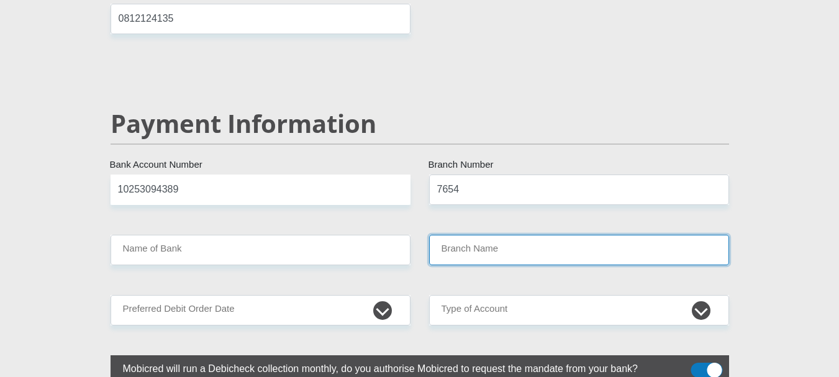
scroll to position [2483, 0]
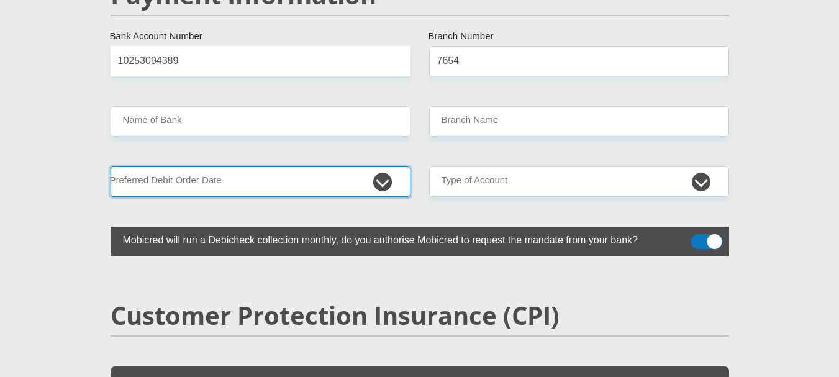
click at [207, 166] on select "1st 2nd 3rd 4th 5th 7th 18th 19th 20th 21st 22nd 23rd 24th 25th 26th 27th 28th …" at bounding box center [260, 181] width 300 height 30
select select "26"
click at [110, 166] on select "1st 2nd 3rd 4th 5th 7th 18th 19th 20th 21st 22nd 23rd 24th 25th 26th 27th 28th …" at bounding box center [260, 181] width 300 height 30
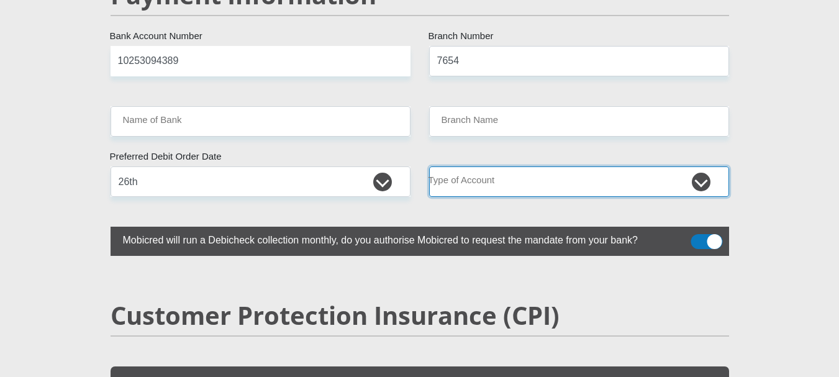
click at [575, 166] on select "Cheque Savings" at bounding box center [579, 181] width 300 height 30
select select "SAV"
click at [429, 166] on select "Cheque Savings" at bounding box center [579, 181] width 300 height 30
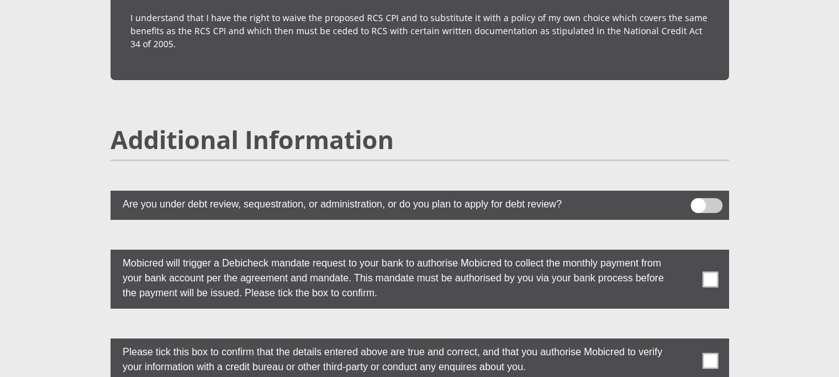
scroll to position [3352, 0]
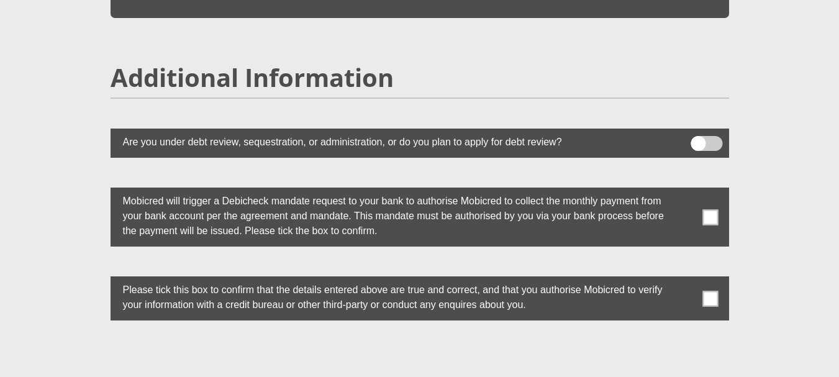
click at [711, 209] on span at bounding box center [710, 217] width 16 height 16
click at [685, 191] on input "checkbox" at bounding box center [685, 191] width 0 height 0
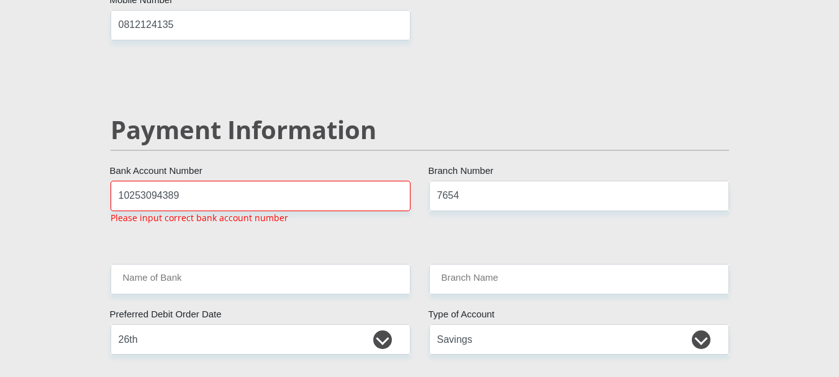
scroll to position [2345, 0]
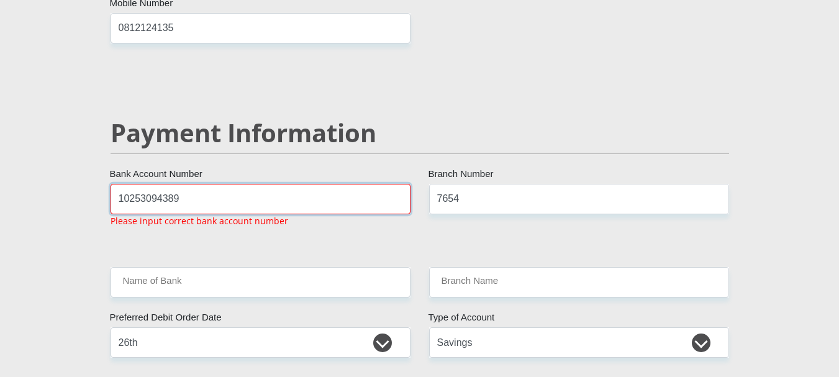
click at [175, 184] on input "10253094389" at bounding box center [260, 199] width 300 height 30
click at [129, 184] on input "10253094389" at bounding box center [260, 199] width 300 height 30
click at [142, 184] on input "10 253094389" at bounding box center [260, 199] width 300 height 30
click at [162, 184] on input "10 25 3094389" at bounding box center [260, 199] width 300 height 30
click at [181, 184] on input "10 25 309 4389" at bounding box center [260, 199] width 300 height 30
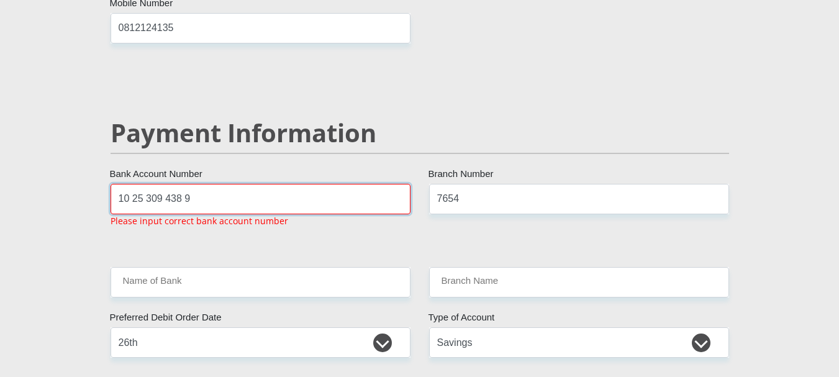
click at [259, 184] on input "10 25 309 438 9" at bounding box center [260, 199] width 300 height 30
type input "10 25 309 438 9"
click at [203, 184] on input "10 25 309 438 9" at bounding box center [260, 199] width 300 height 30
drag, startPoint x: 120, startPoint y: 156, endPoint x: 6, endPoint y: 154, distance: 114.2
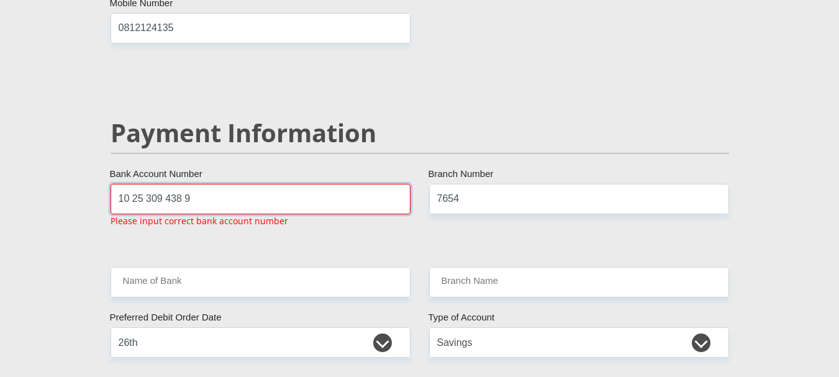
type input "5196120398046069"
drag, startPoint x: 246, startPoint y: 158, endPoint x: -160, endPoint y: 165, distance: 406.0
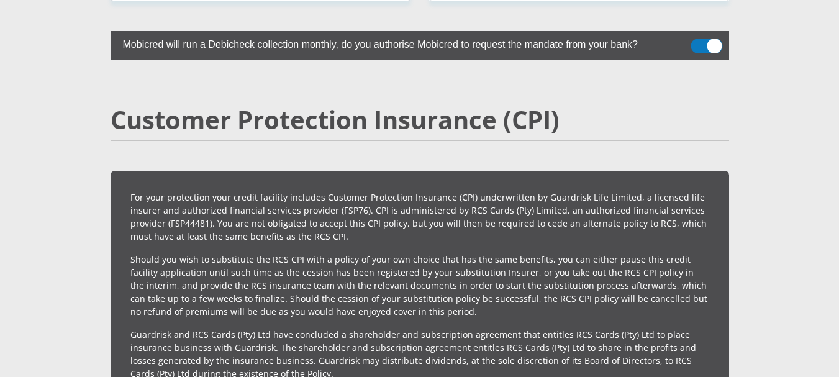
scroll to position [2842, 0]
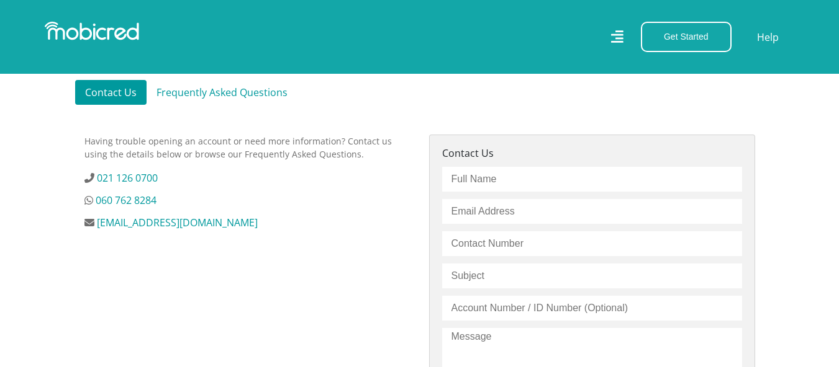
scroll to position [372, 0]
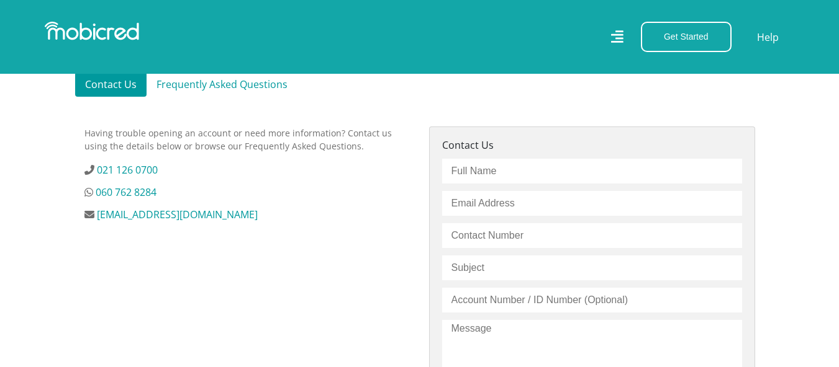
click at [564, 170] on input "text" at bounding box center [592, 171] width 300 height 25
type input "Dylan Machiu"
type input "[EMAIL_ADDRESS][DOMAIN_NAME]"
type input "0812124135"
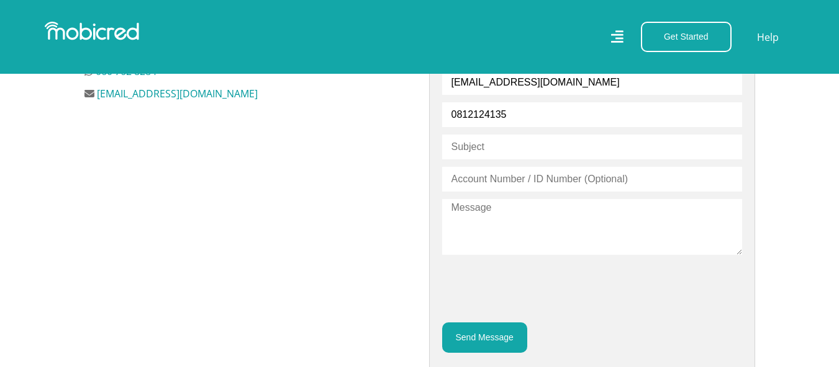
scroll to position [497, 0]
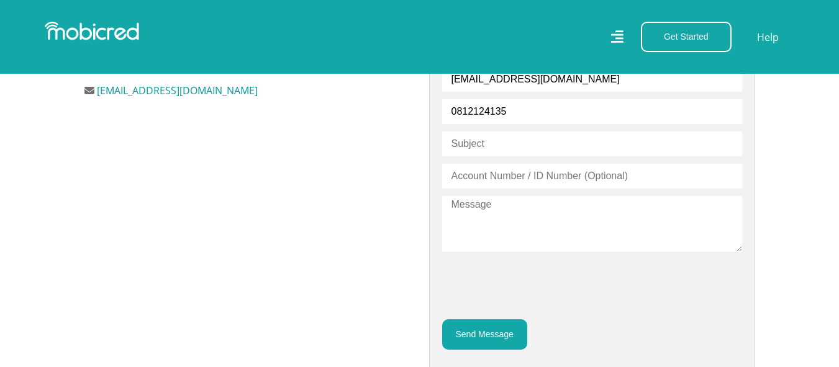
click at [546, 150] on input "text" at bounding box center [592, 144] width 300 height 25
click at [554, 133] on input "text" at bounding box center [592, 144] width 300 height 25
type input "Can't register"
click at [518, 173] on input "text" at bounding box center [592, 176] width 300 height 25
type input "9"
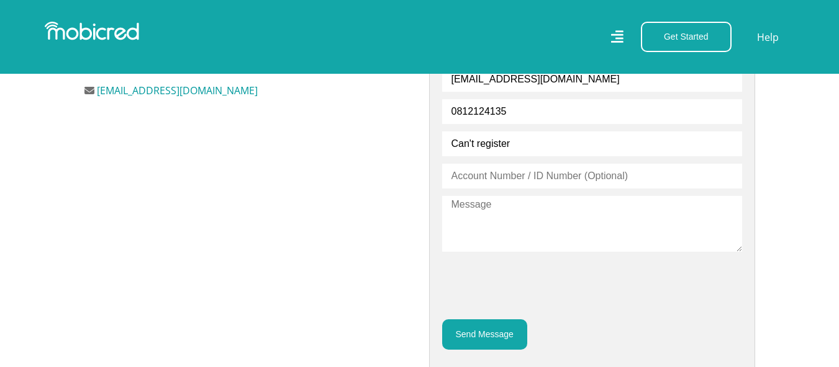
click at [505, 218] on textarea at bounding box center [592, 224] width 300 height 56
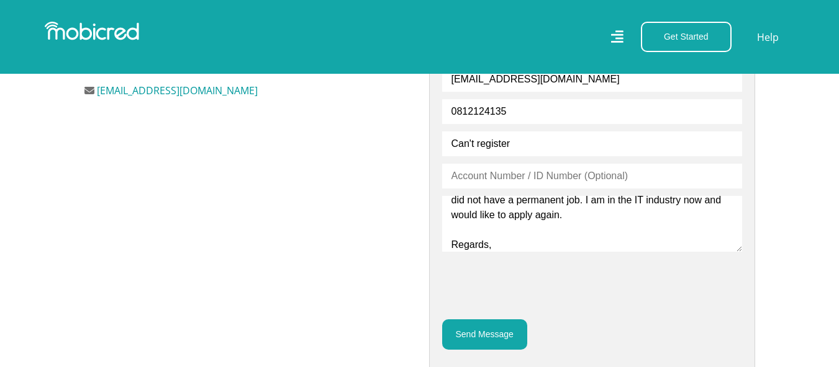
scroll to position [109, 0]
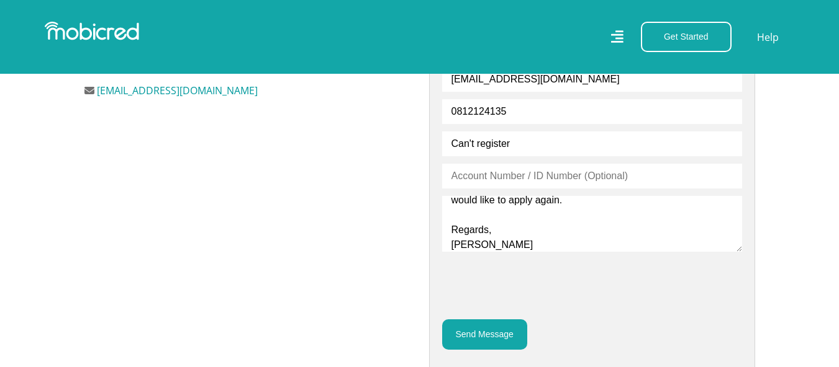
click at [561, 203] on textarea "Hi, I can't register on the website, it does not accept my standard bank accoun…" at bounding box center [592, 224] width 300 height 56
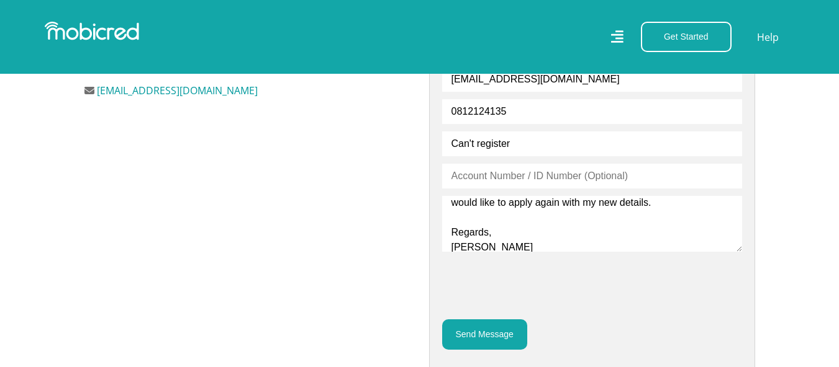
scroll to position [110, 0]
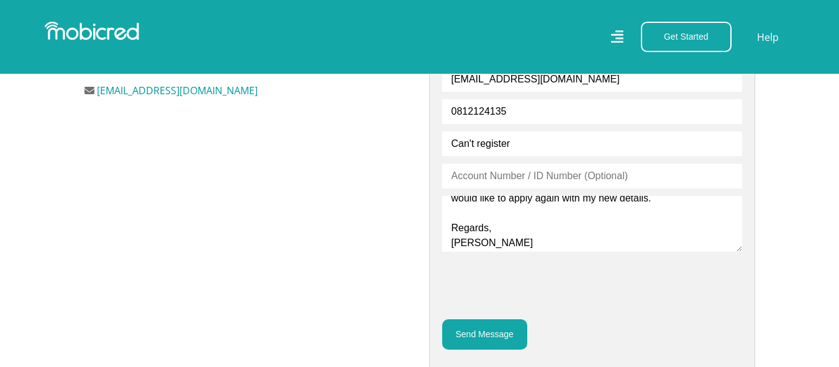
type textarea "Hi, I can't register on the website, it does not accept my standard bank accoun…"
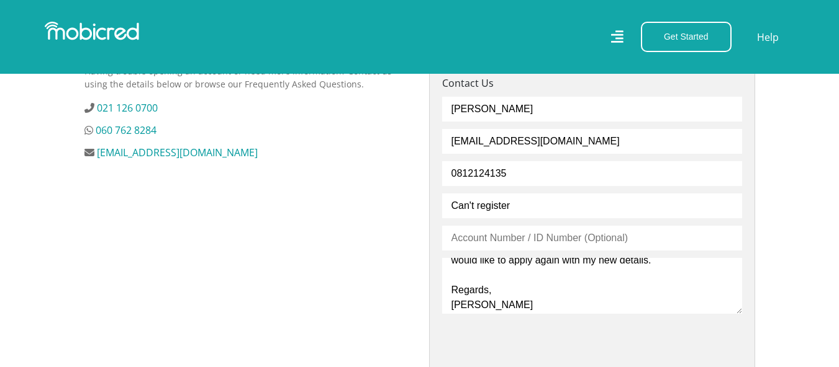
scroll to position [621, 0]
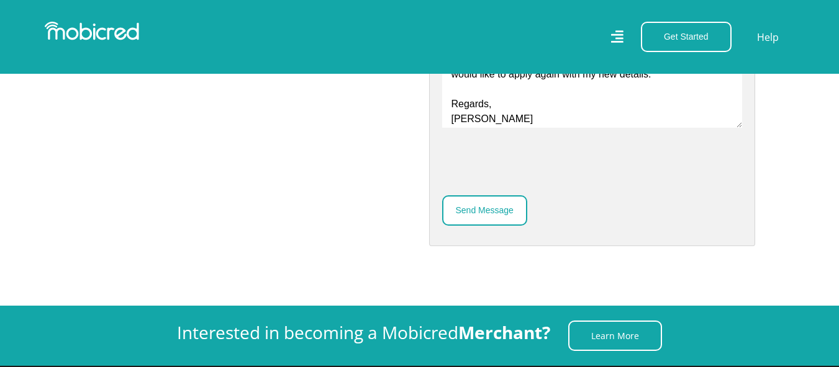
click at [512, 218] on button "Send Message" at bounding box center [484, 211] width 85 height 30
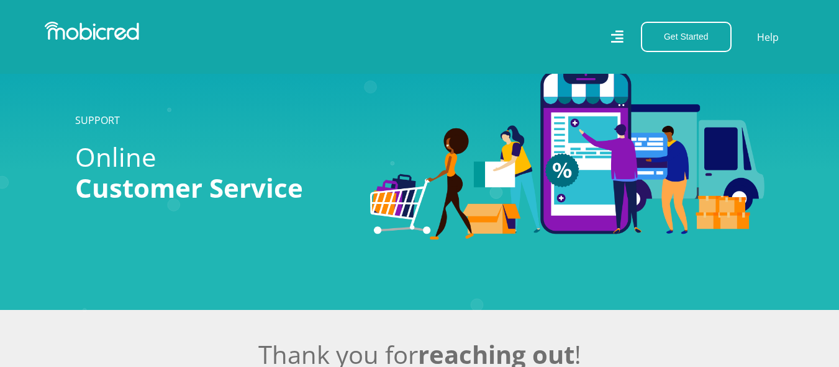
scroll to position [124, 0]
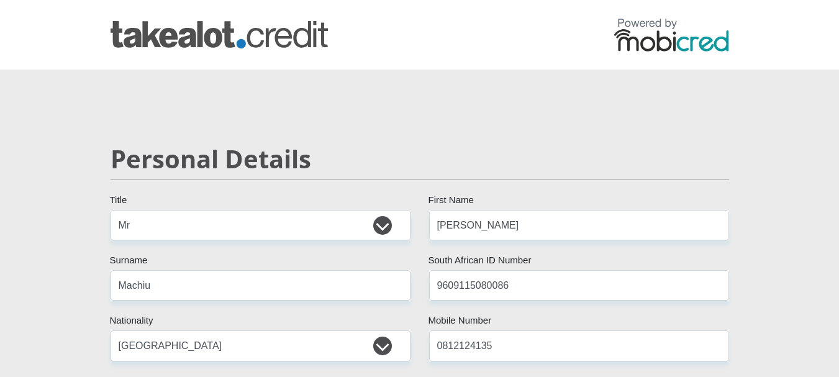
select select "Mr"
select select "ZAF"
select select "eng"
select select "ZAF"
select select "2"
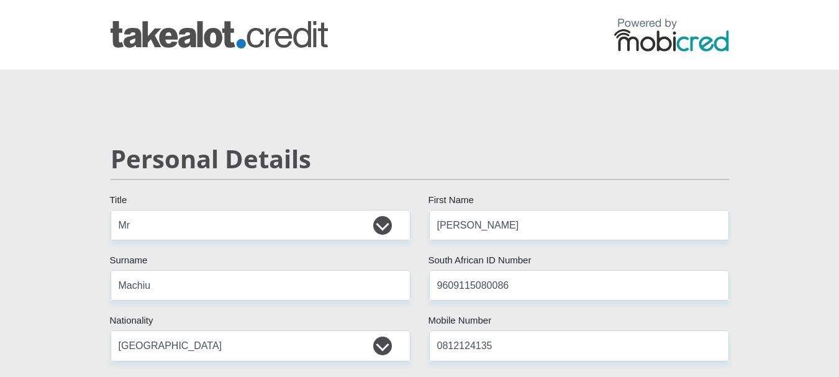
select select "1"
select select "2"
select select "Office Staff/Clerk"
select select "48"
select select "26"
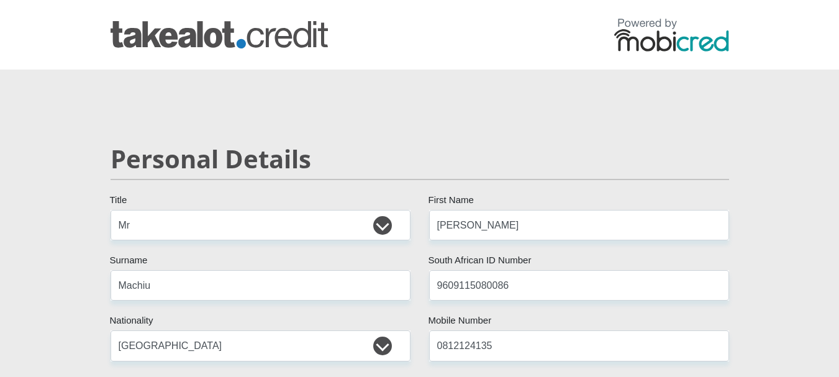
select select "SAV"
